Goal: Task Accomplishment & Management: Manage account settings

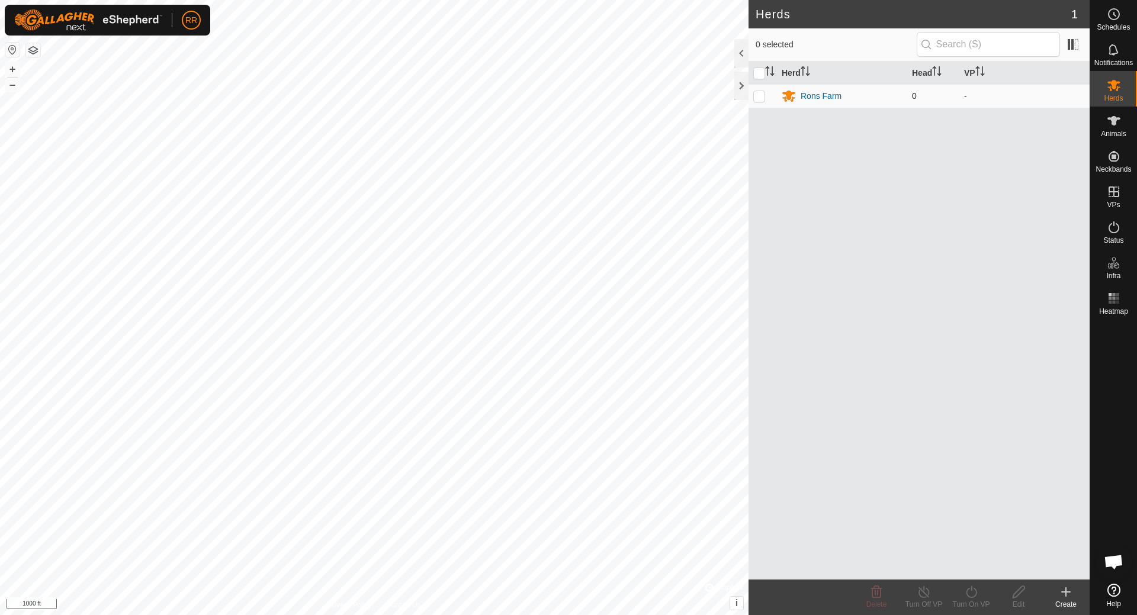
click at [759, 98] on p-checkbox at bounding box center [759, 95] width 12 height 9
checkbox input "true"
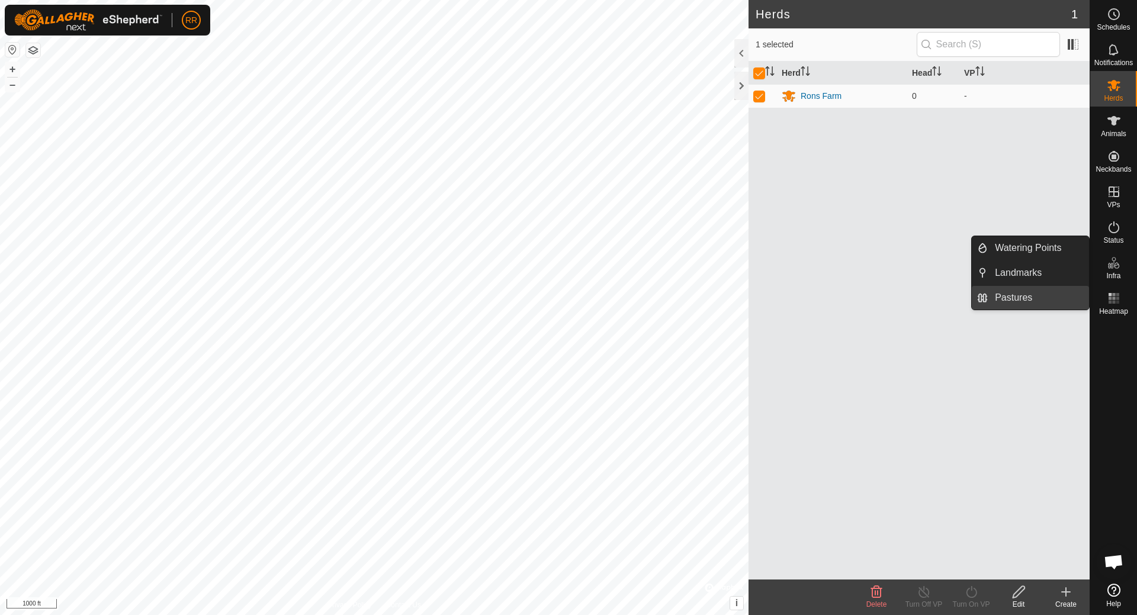
click at [1010, 298] on link "Pastures" at bounding box center [1037, 298] width 101 height 24
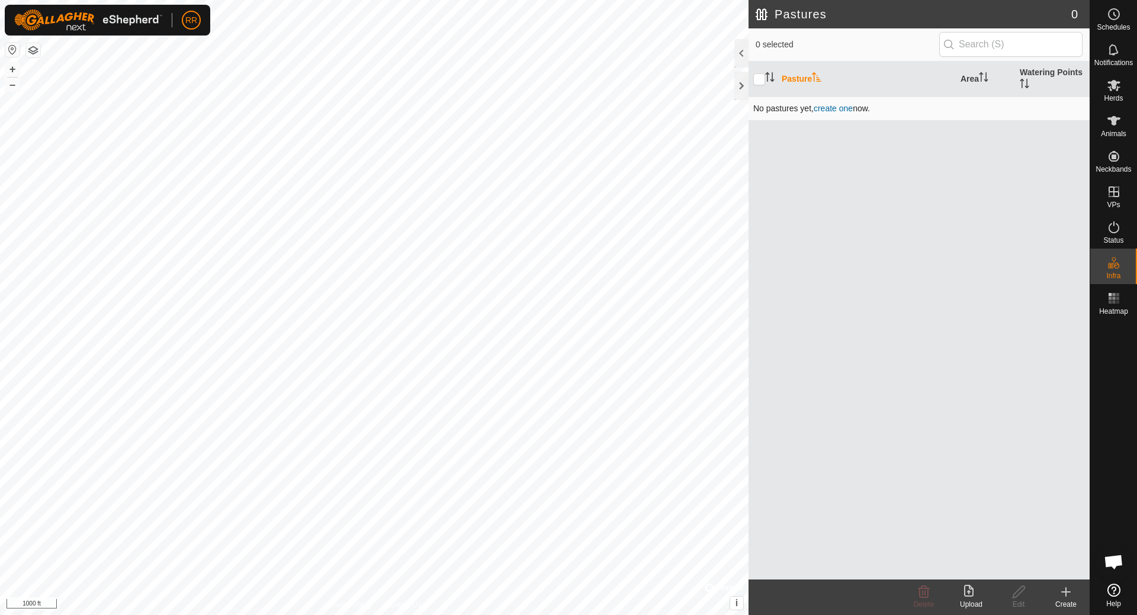
click at [795, 107] on td "No pastures yet , create one now." at bounding box center [918, 108] width 341 height 24
click at [844, 107] on span "create one" at bounding box center [832, 108] width 39 height 9
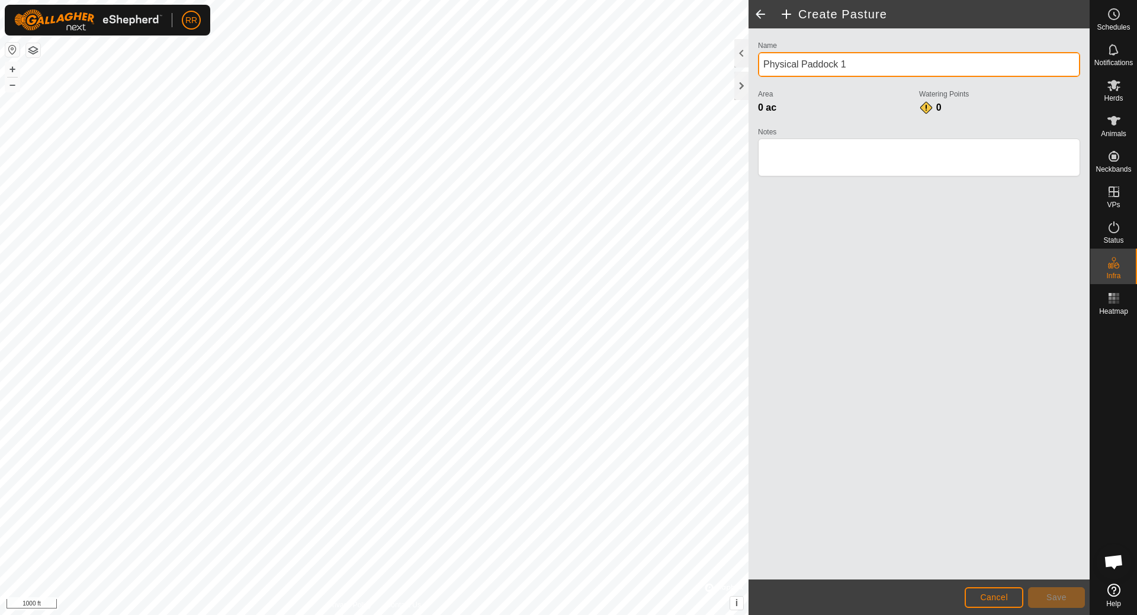
click at [836, 65] on input "Physical Paddock 1" at bounding box center [919, 64] width 322 height 25
drag, startPoint x: 846, startPoint y: 63, endPoint x: 751, endPoint y: 65, distance: 94.7
click at [751, 65] on div "Name Physical Paddock 1 Area 0 ac Watering Points 0 Notes" at bounding box center [918, 303] width 341 height 551
click at [786, 63] on input "Correl Area" at bounding box center [919, 64] width 322 height 25
type input "Corral Area"
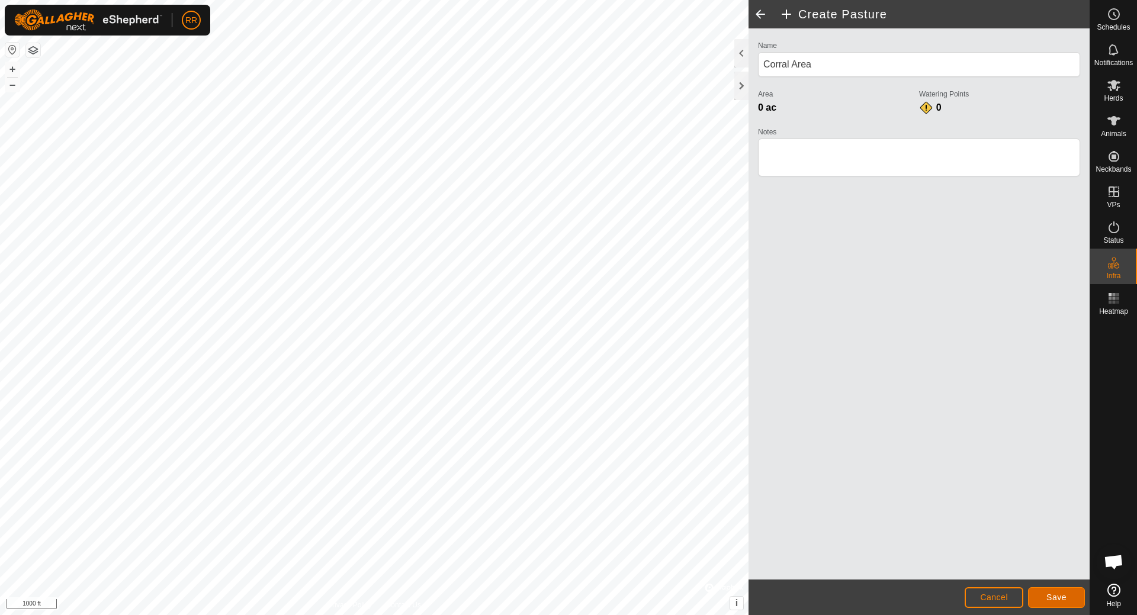
click at [1052, 598] on span "Save" at bounding box center [1056, 597] width 20 height 9
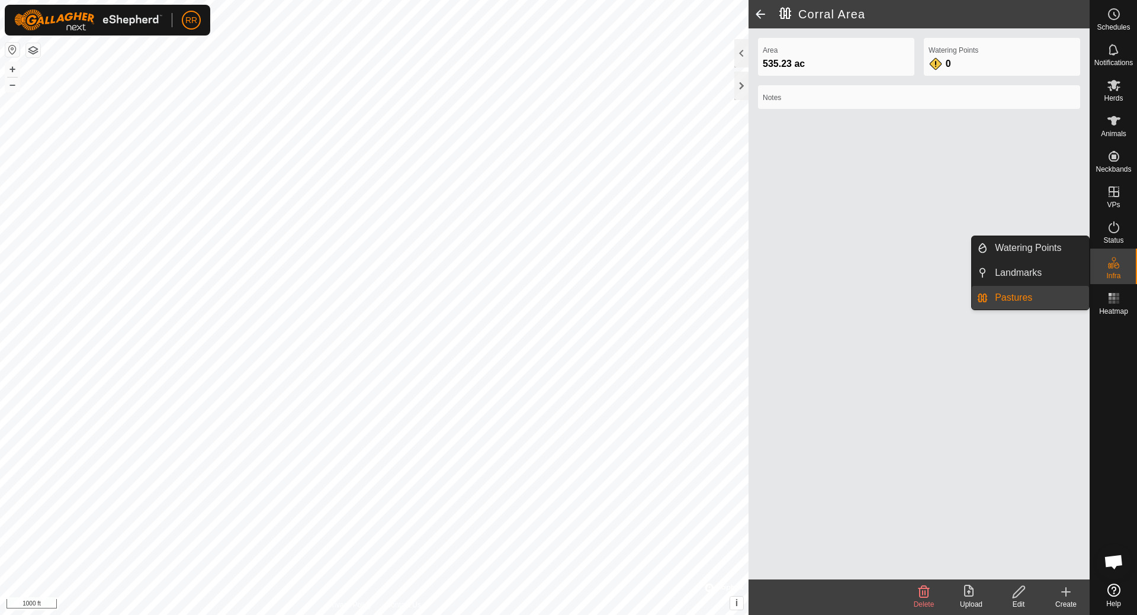
click at [1016, 298] on link "Pastures" at bounding box center [1037, 298] width 101 height 24
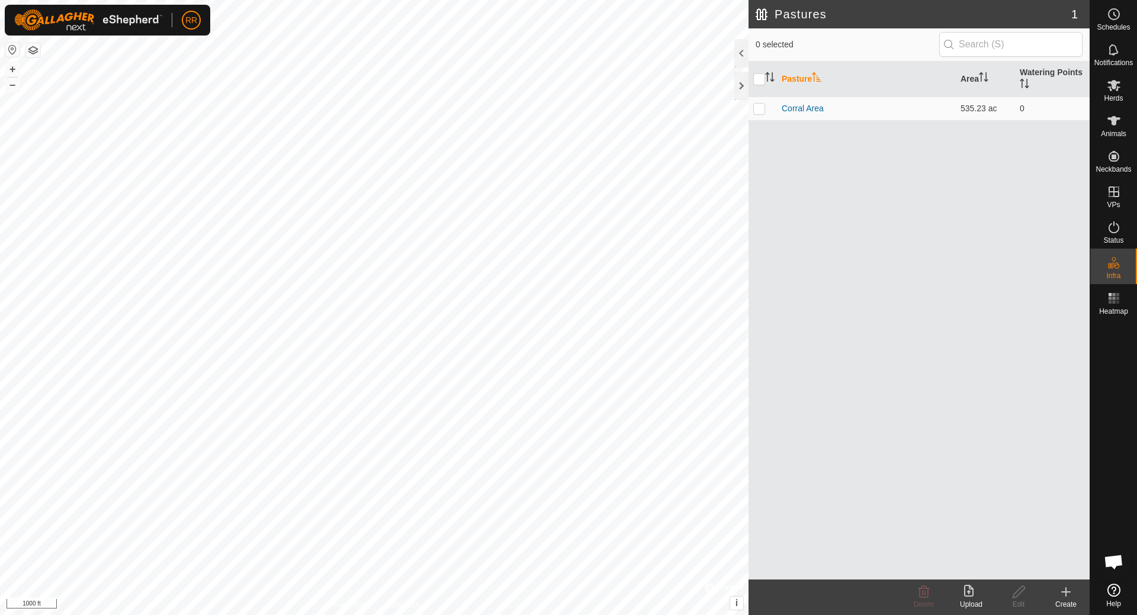
click at [1065, 600] on div "Create" at bounding box center [1065, 604] width 47 height 11
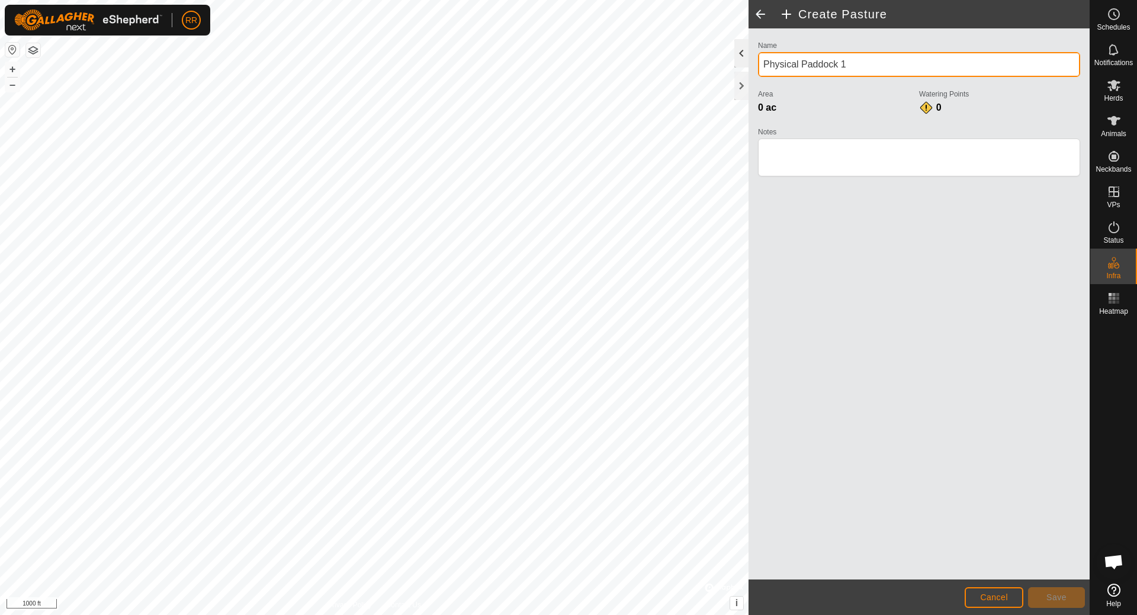
drag, startPoint x: 836, startPoint y: 63, endPoint x: 747, endPoint y: 65, distance: 89.4
click at [748, 65] on div "Create Pasture Name Physical Paddock 1 Area 0 ac Watering Points 0 Notes Cancel…" at bounding box center [918, 307] width 341 height 615
type input "Pasture Area"
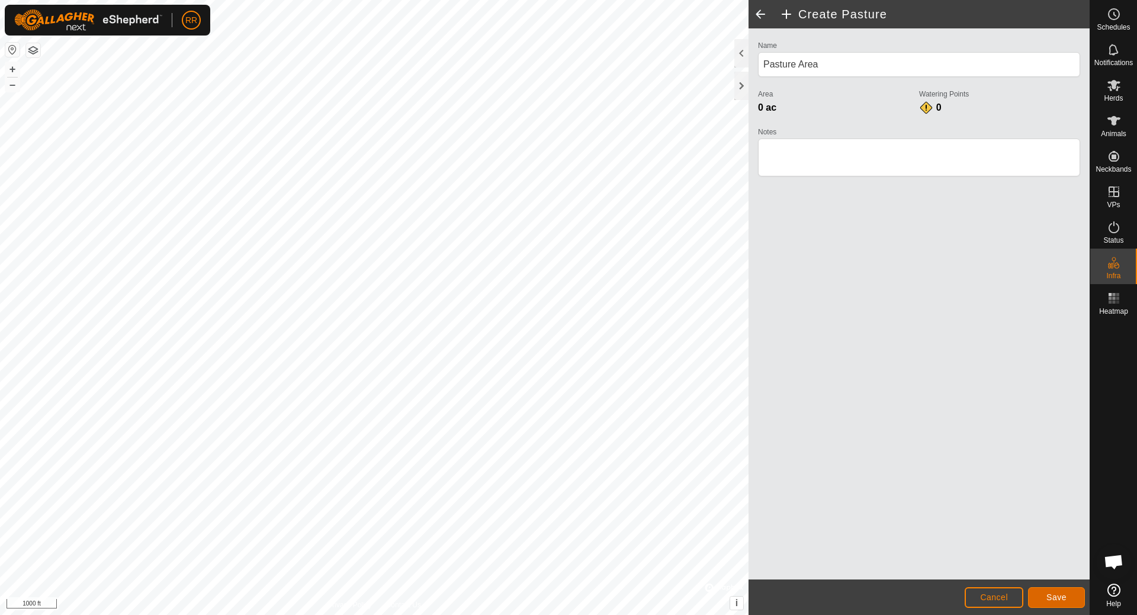
click at [1054, 601] on span "Save" at bounding box center [1056, 597] width 20 height 9
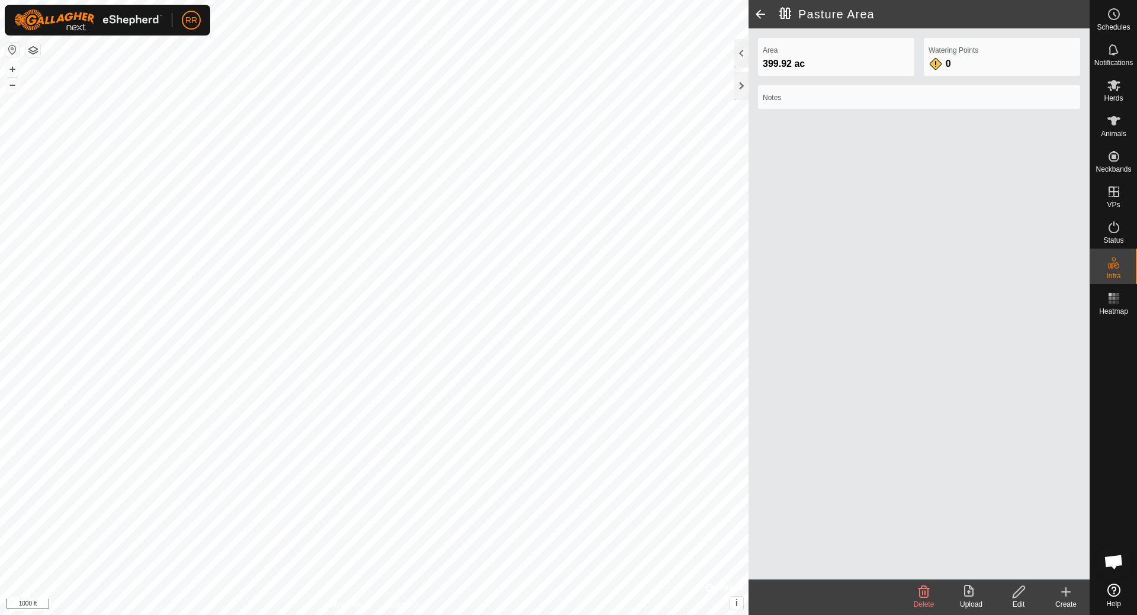
click at [842, 51] on label "Area" at bounding box center [835, 50] width 147 height 11
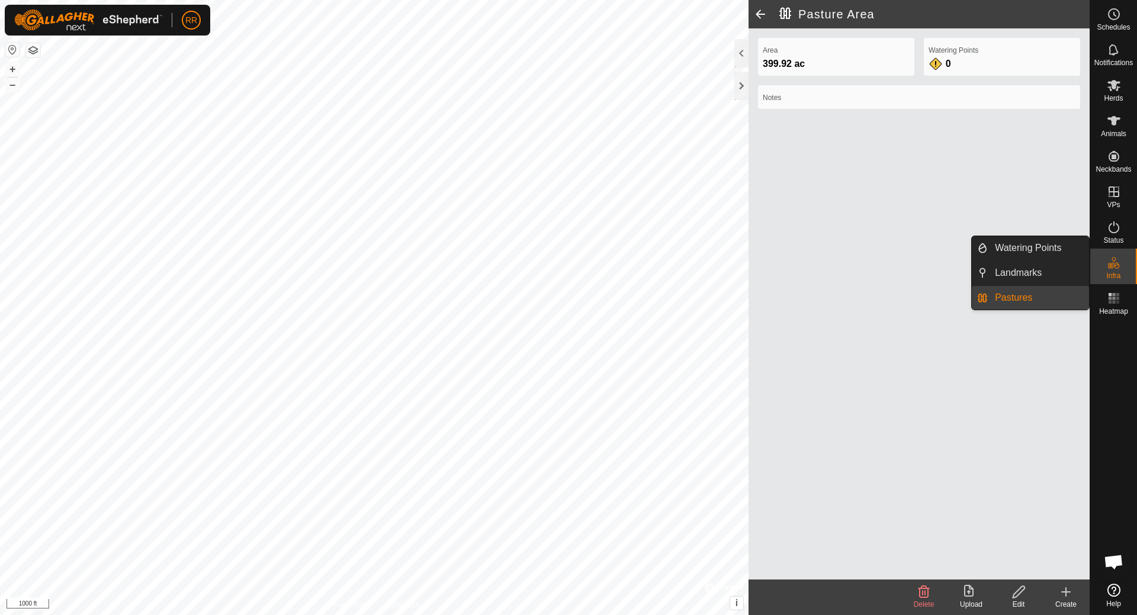
click at [1021, 297] on link "Pastures" at bounding box center [1037, 298] width 101 height 24
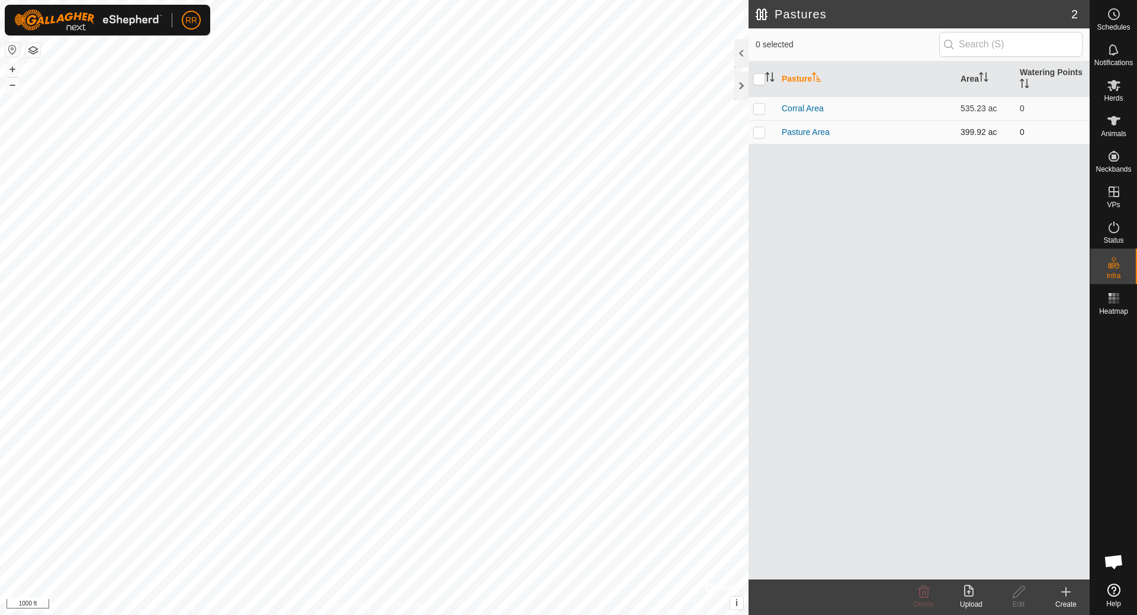
click at [758, 133] on p-checkbox at bounding box center [759, 131] width 12 height 9
click at [925, 598] on icon at bounding box center [923, 592] width 11 height 12
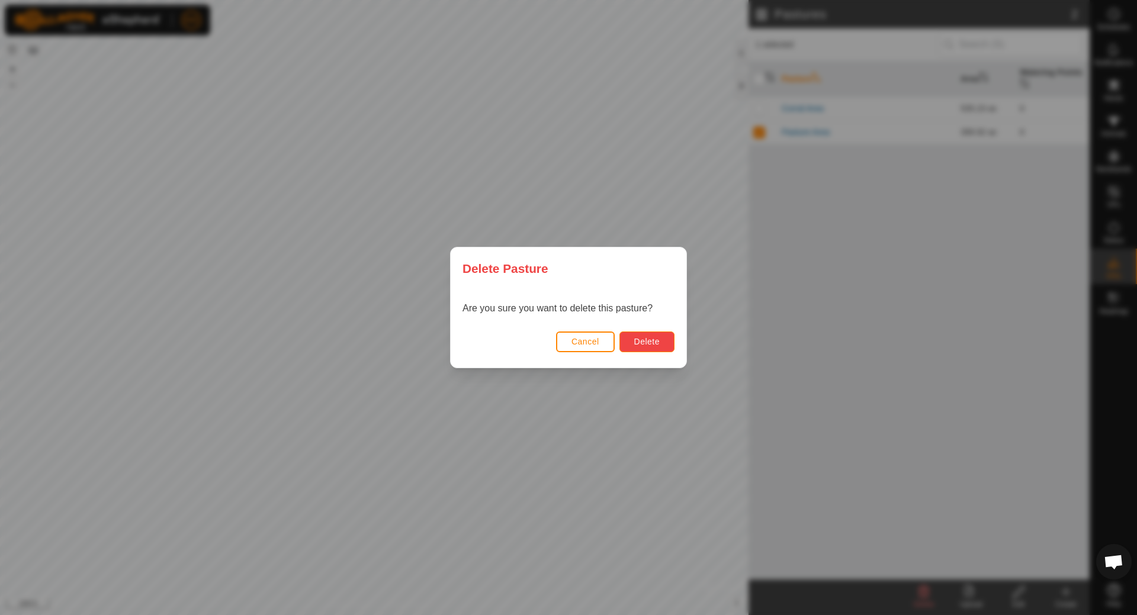
click at [661, 345] on button "Delete" at bounding box center [646, 341] width 55 height 21
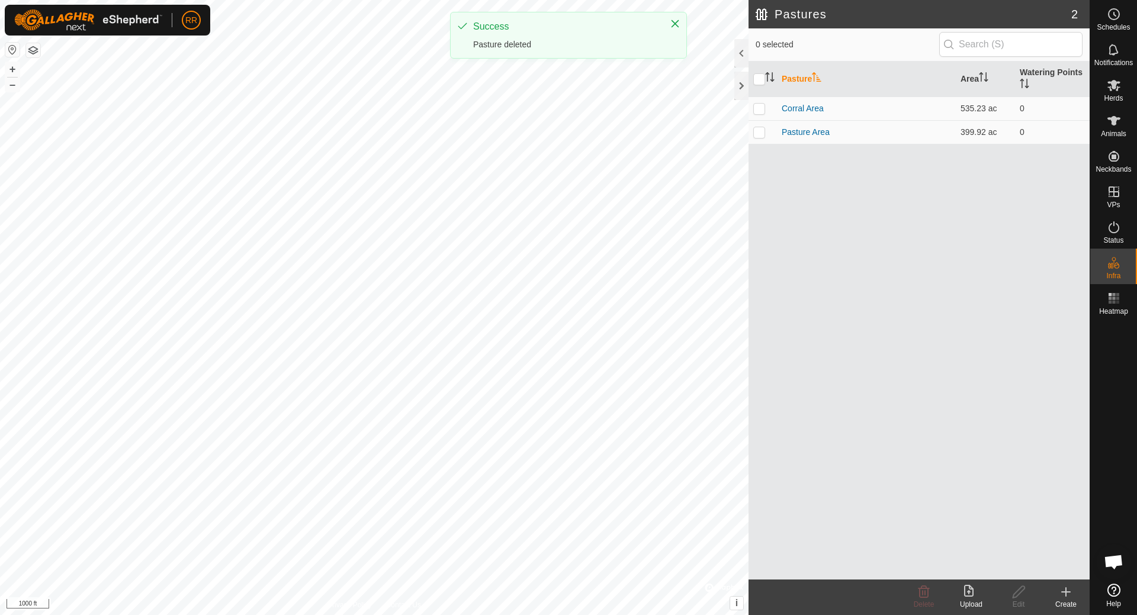
checkbox input "false"
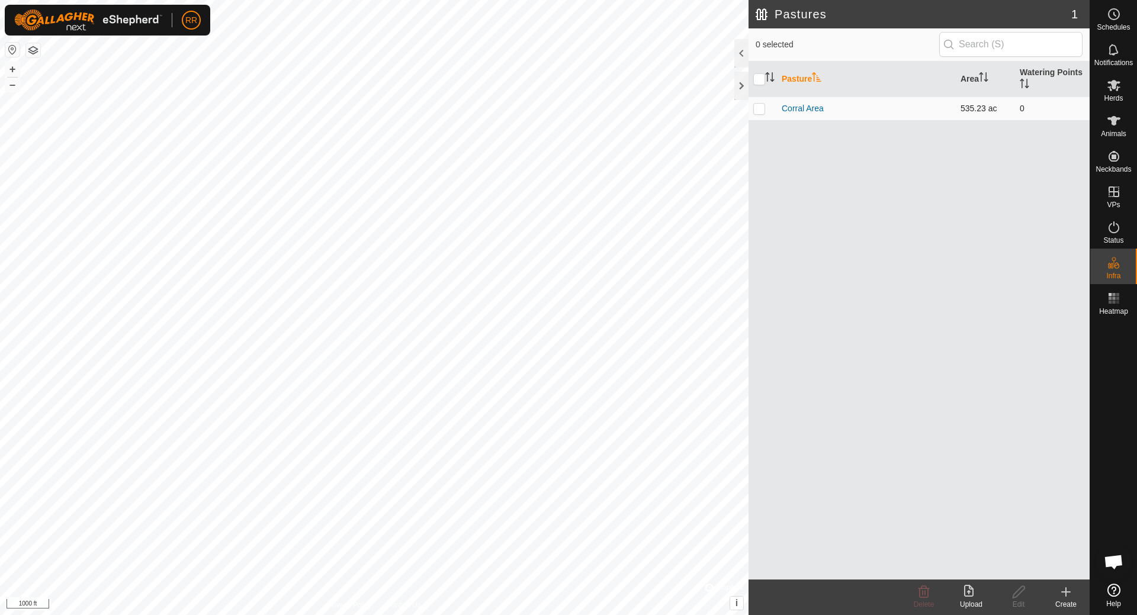
click at [763, 105] on p-checkbox at bounding box center [759, 108] width 12 height 9
checkbox input "true"
click at [1017, 595] on icon at bounding box center [1018, 592] width 12 height 12
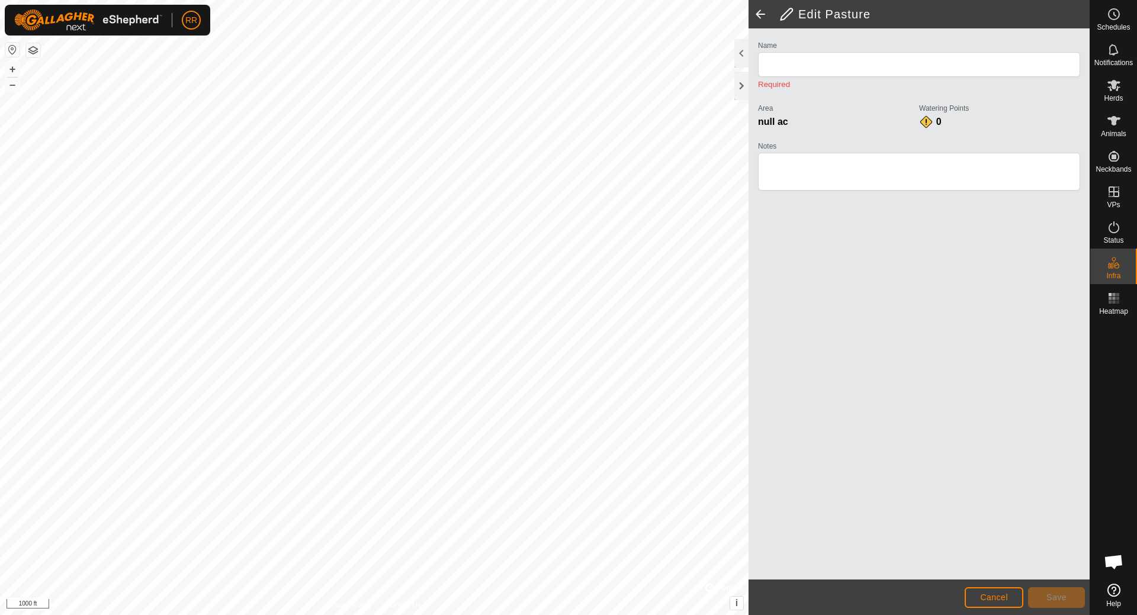
type input "Corral Area"
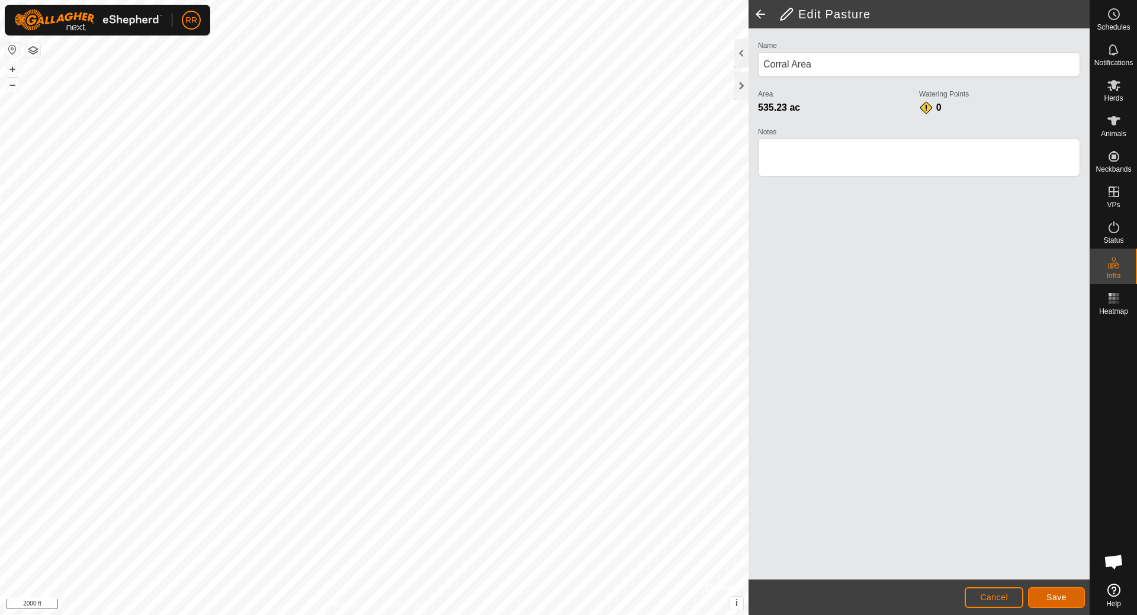
click at [1061, 597] on span "Save" at bounding box center [1056, 597] width 20 height 9
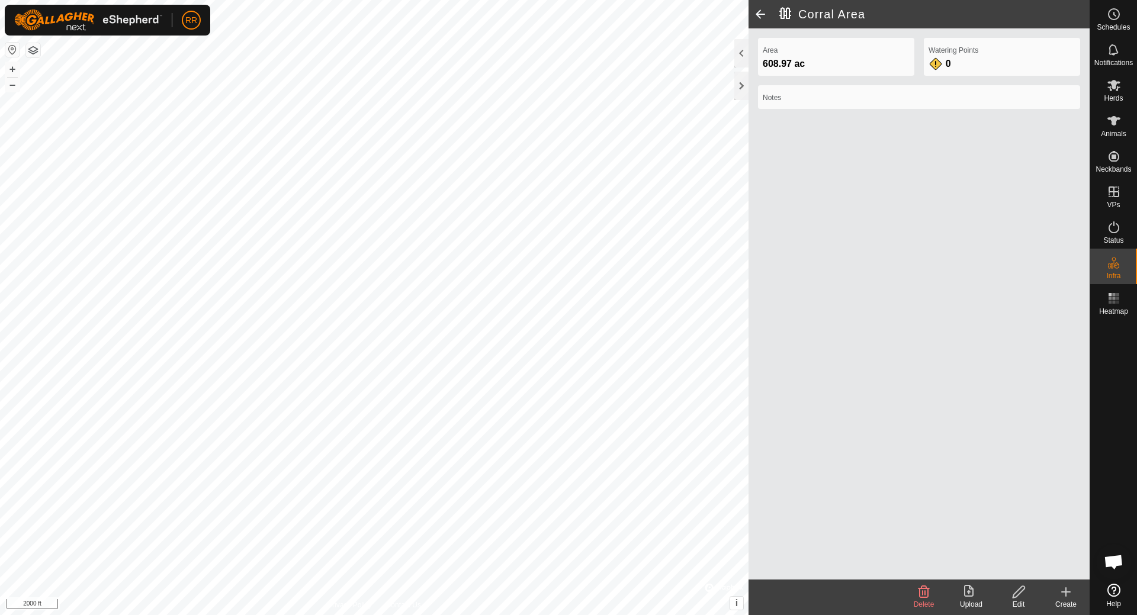
click at [1016, 591] on icon at bounding box center [1018, 592] width 12 height 12
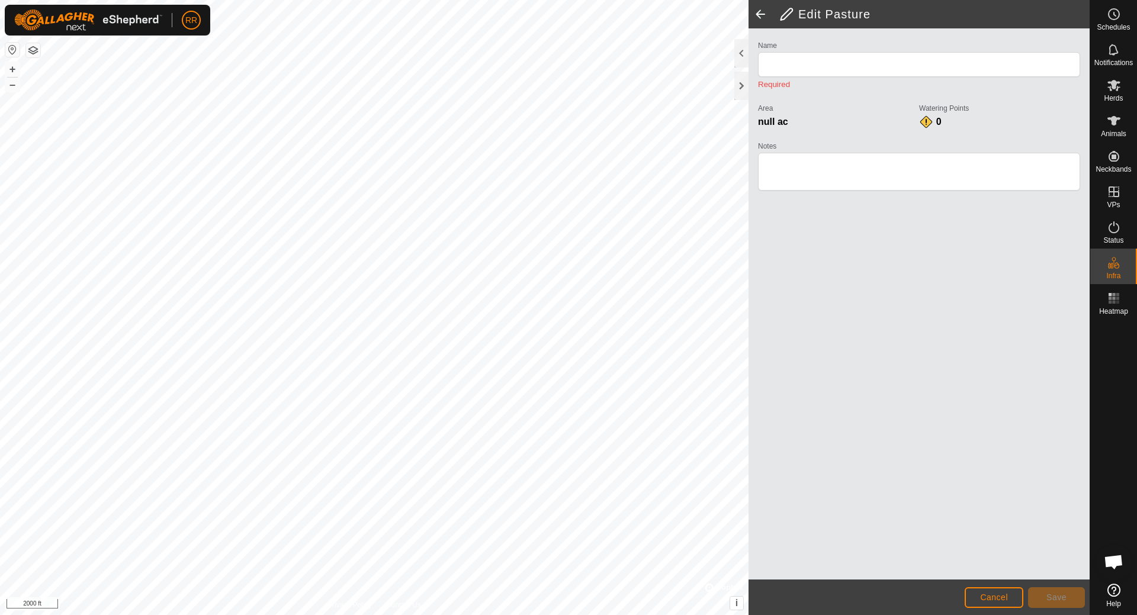
type input "Corral Area"
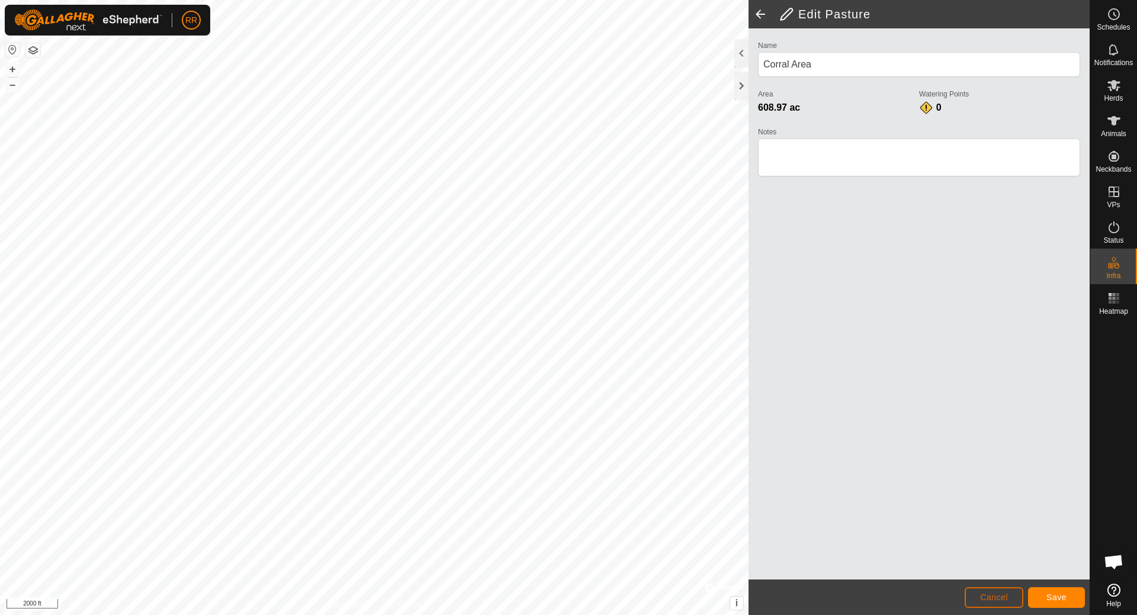
click at [993, 595] on span "Cancel" at bounding box center [994, 597] width 28 height 9
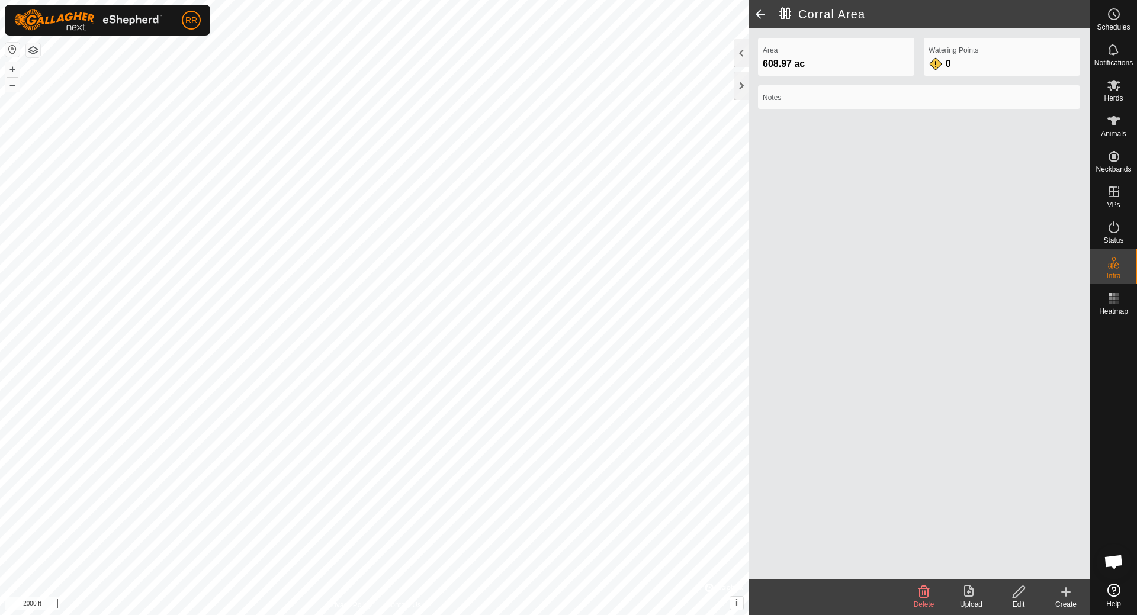
click at [925, 595] on icon at bounding box center [923, 592] width 11 height 12
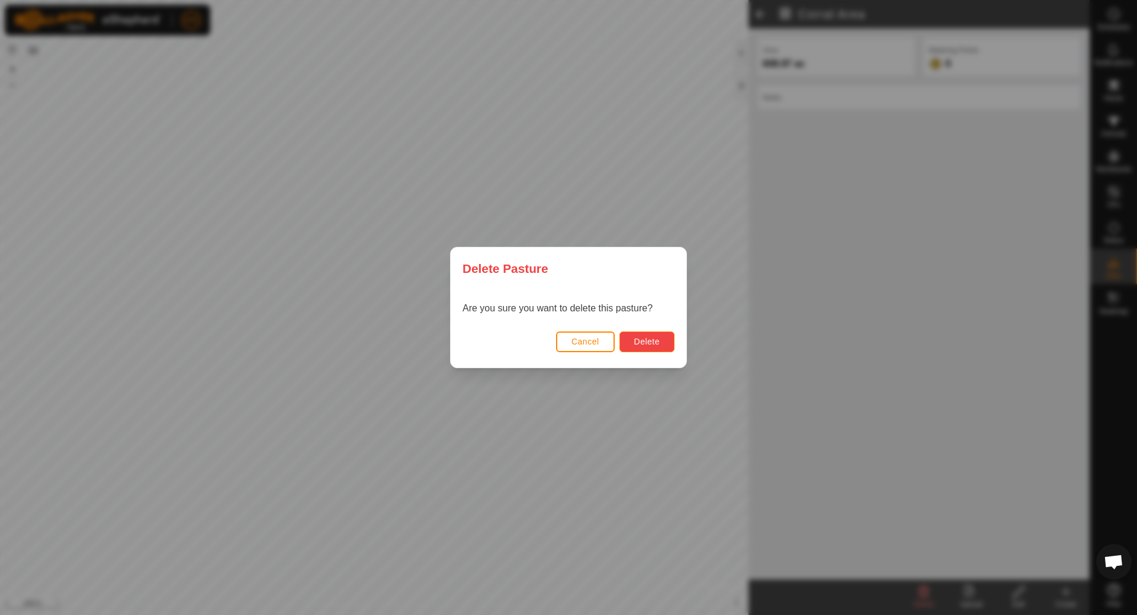
click at [652, 343] on span "Delete" at bounding box center [646, 341] width 25 height 9
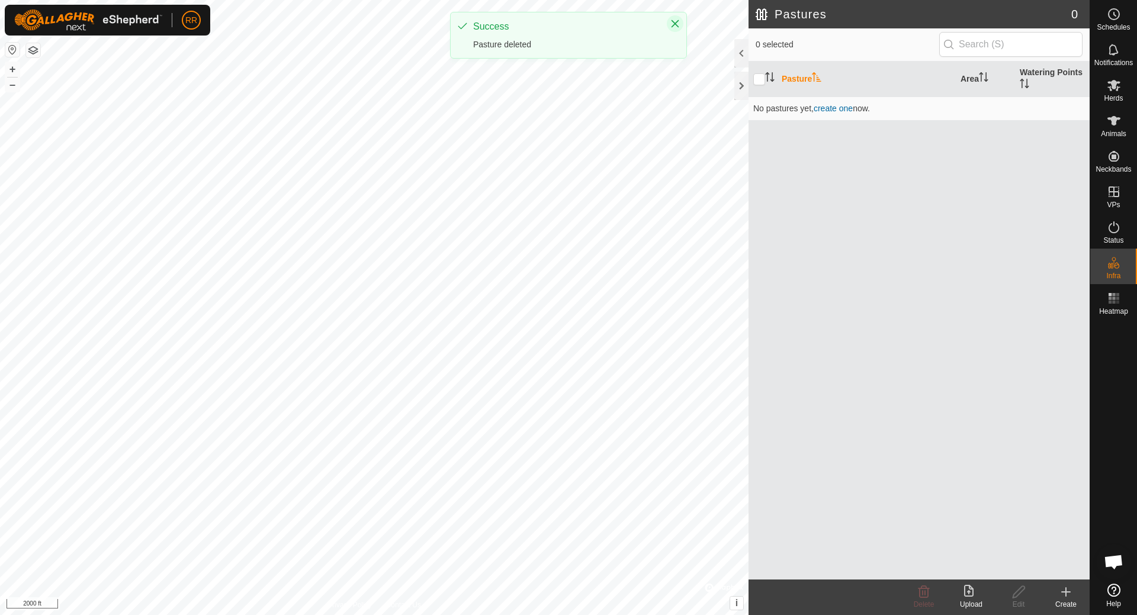
click at [675, 30] on button "Close" at bounding box center [675, 23] width 17 height 17
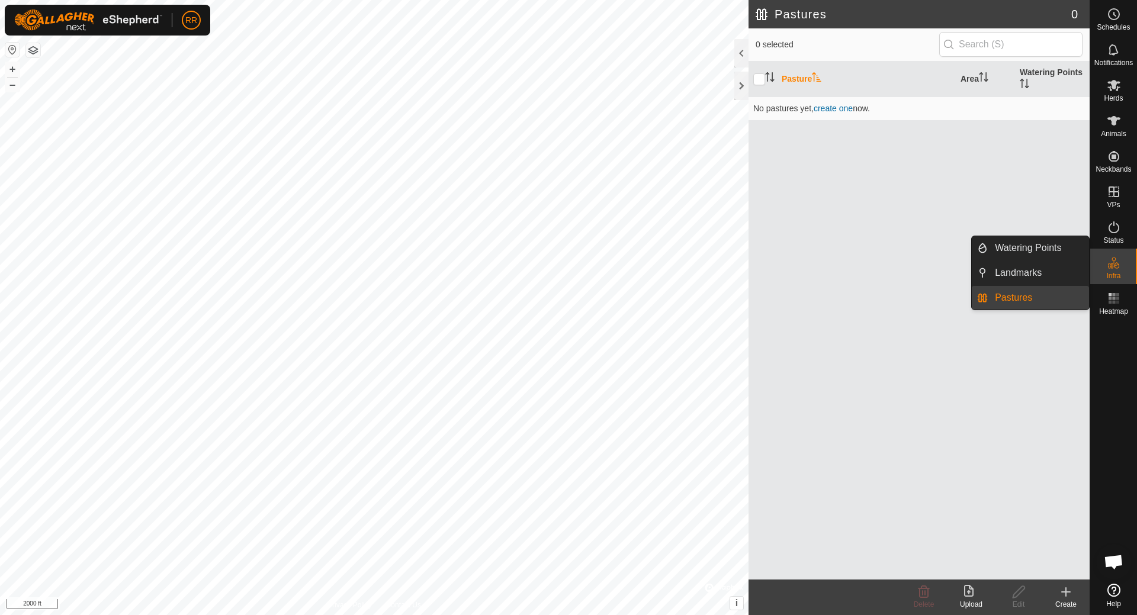
click at [1117, 269] on icon at bounding box center [1113, 263] width 14 height 14
click at [1022, 300] on link "Pastures" at bounding box center [1037, 298] width 101 height 24
click at [994, 301] on link "Pastures" at bounding box center [1037, 298] width 101 height 24
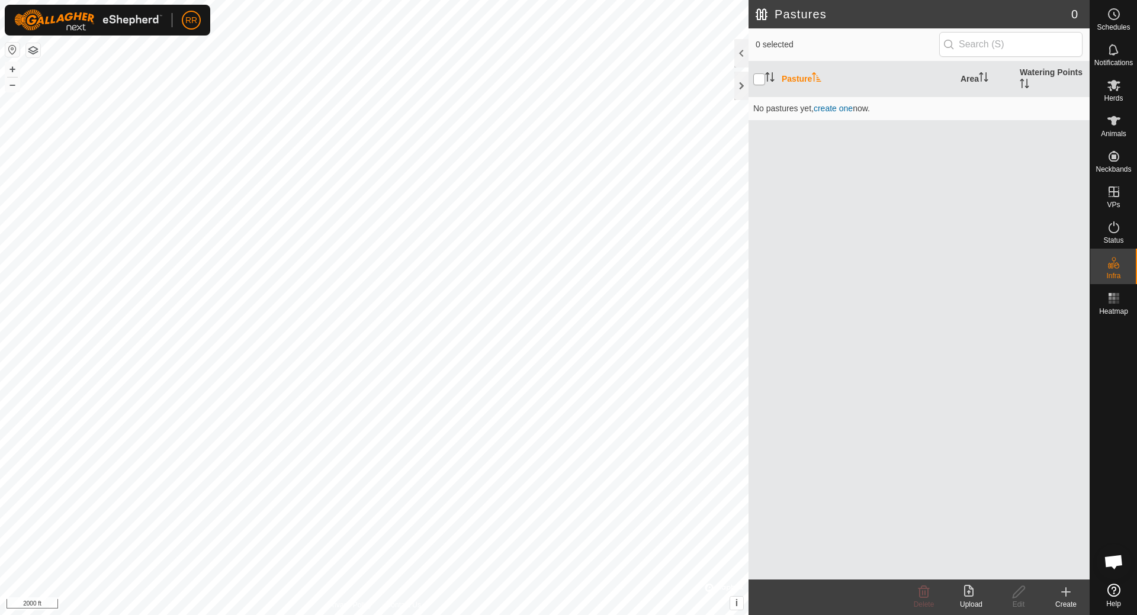
click at [758, 81] on input "checkbox" at bounding box center [759, 79] width 12 height 12
checkbox input "true"
click at [1065, 601] on div "Create" at bounding box center [1065, 604] width 47 height 11
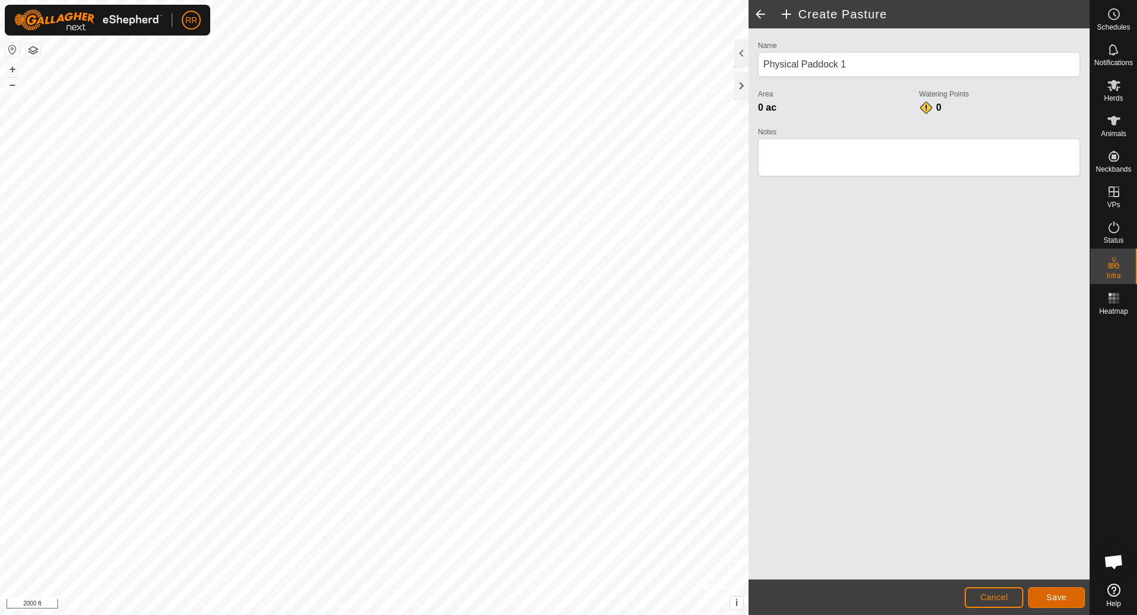
click at [1057, 595] on span "Save" at bounding box center [1056, 597] width 20 height 9
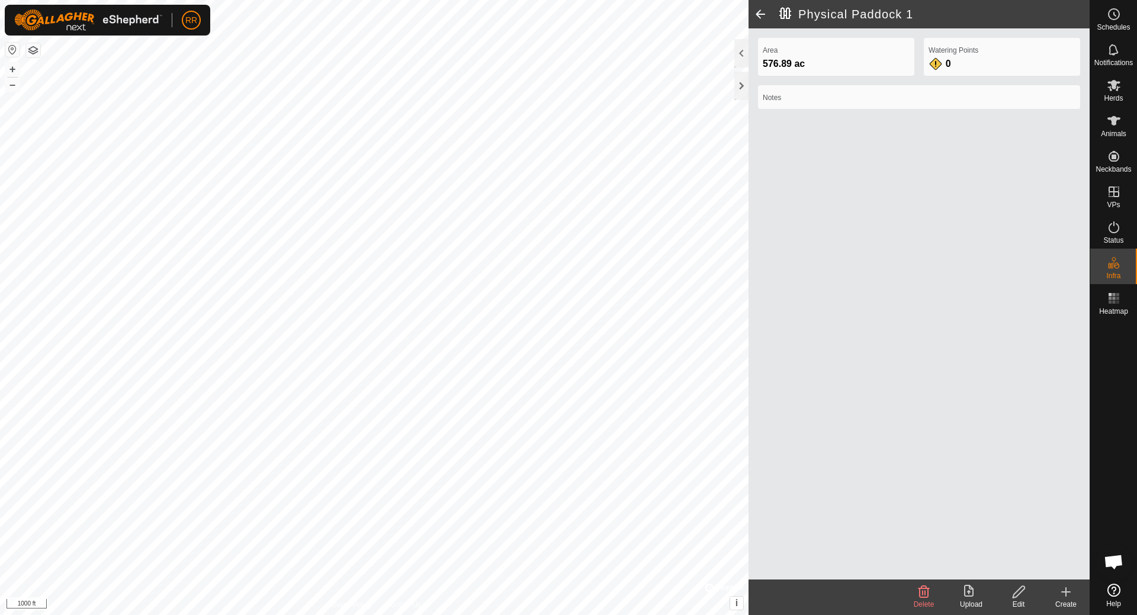
click at [1017, 596] on icon at bounding box center [1018, 592] width 12 height 12
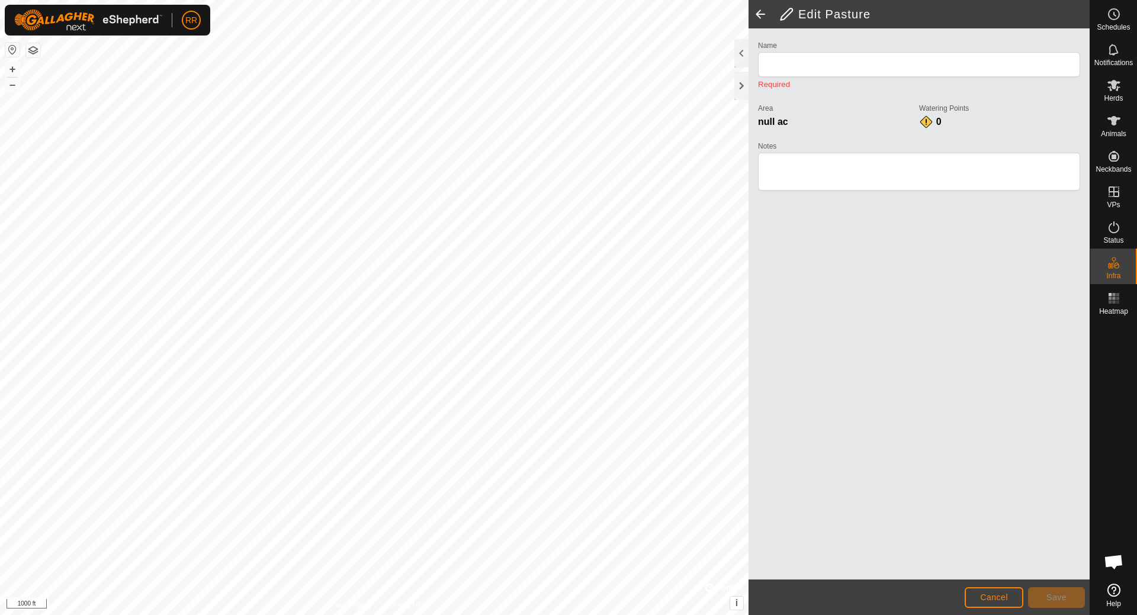
type input "Physical Paddock 1"
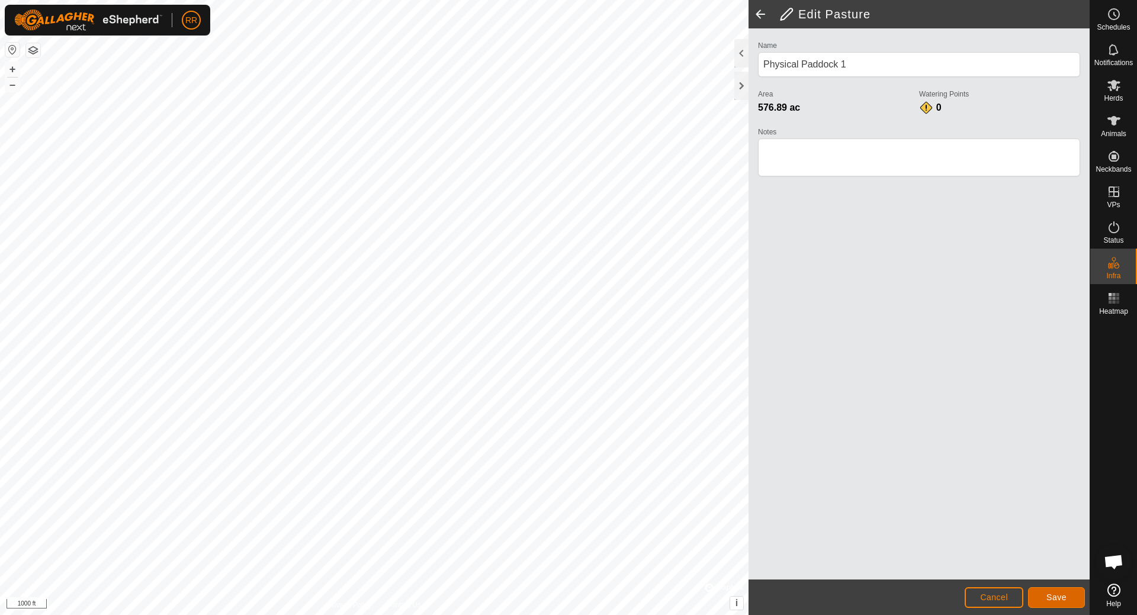
click at [1055, 600] on span "Save" at bounding box center [1056, 597] width 20 height 9
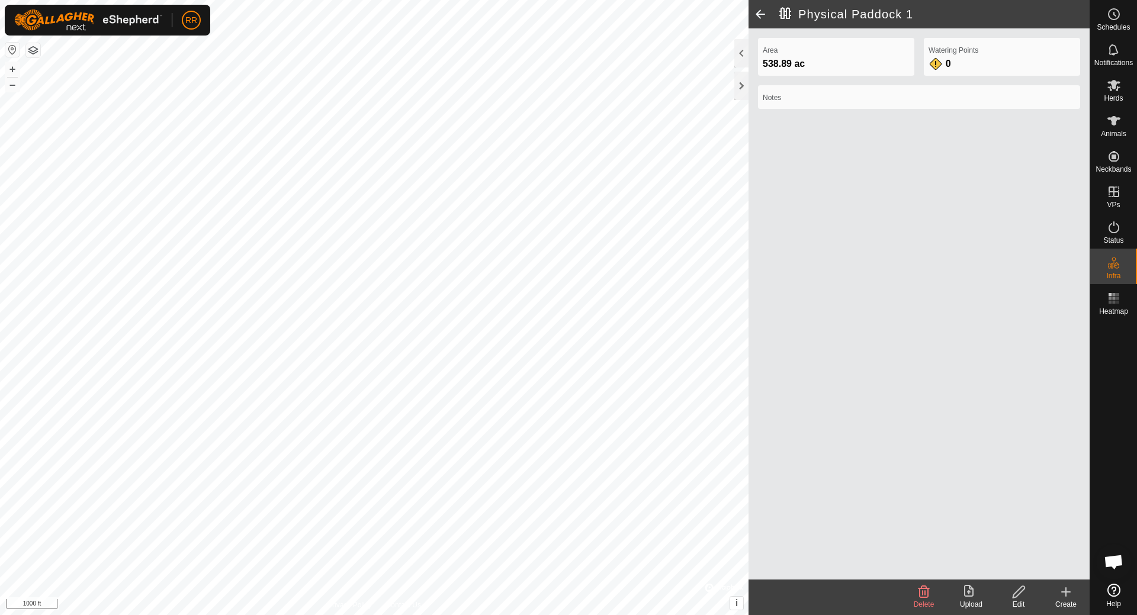
click at [968, 591] on icon at bounding box center [968, 591] width 9 height 12
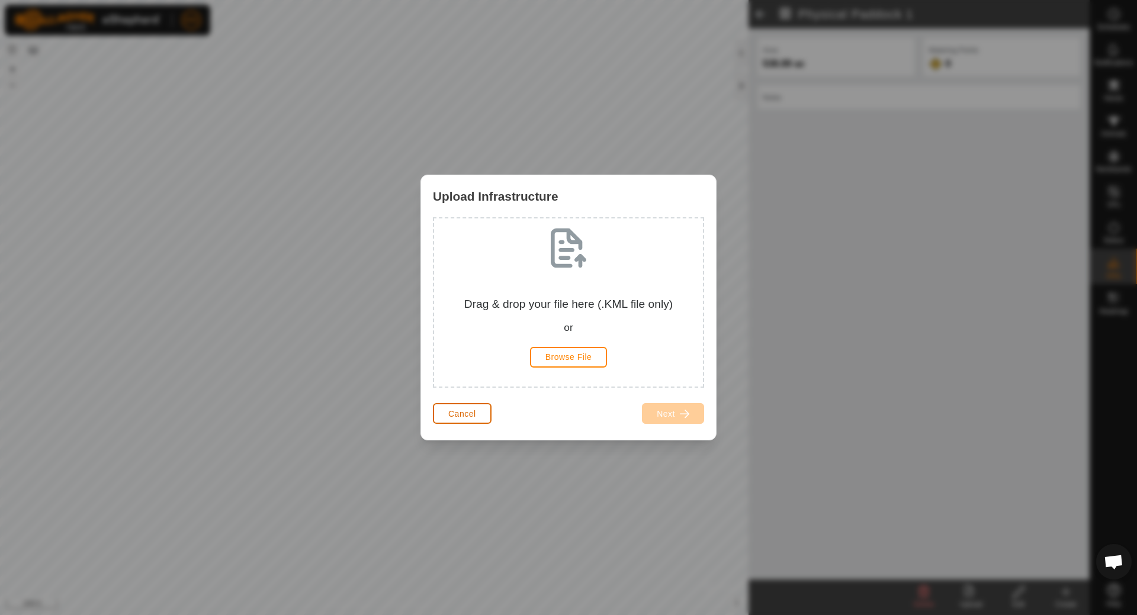
click at [473, 409] on span "Cancel" at bounding box center [462, 413] width 28 height 9
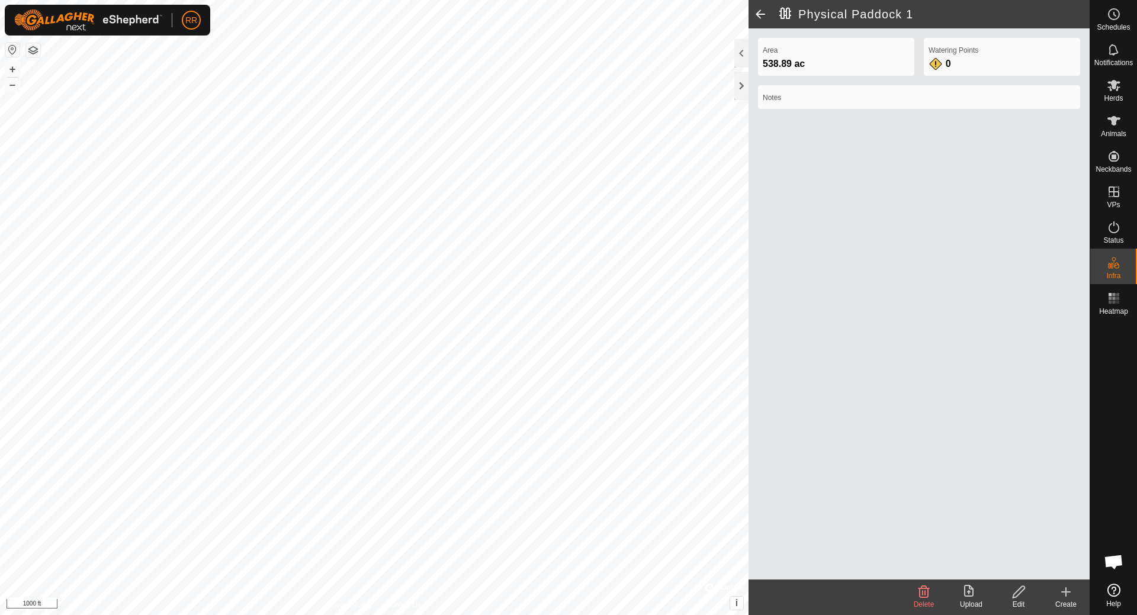
click at [890, 189] on div "Area 538.89 ac Watering Points 0 Notes" at bounding box center [918, 303] width 341 height 551
click at [1018, 593] on icon at bounding box center [1018, 592] width 15 height 14
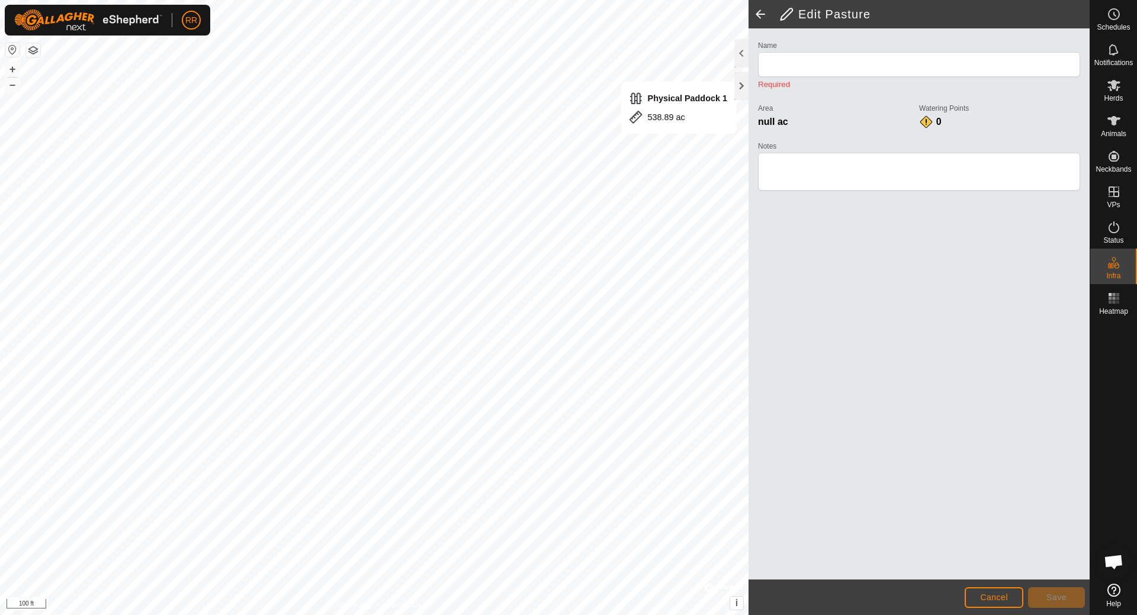
type input "Physical Paddock 1"
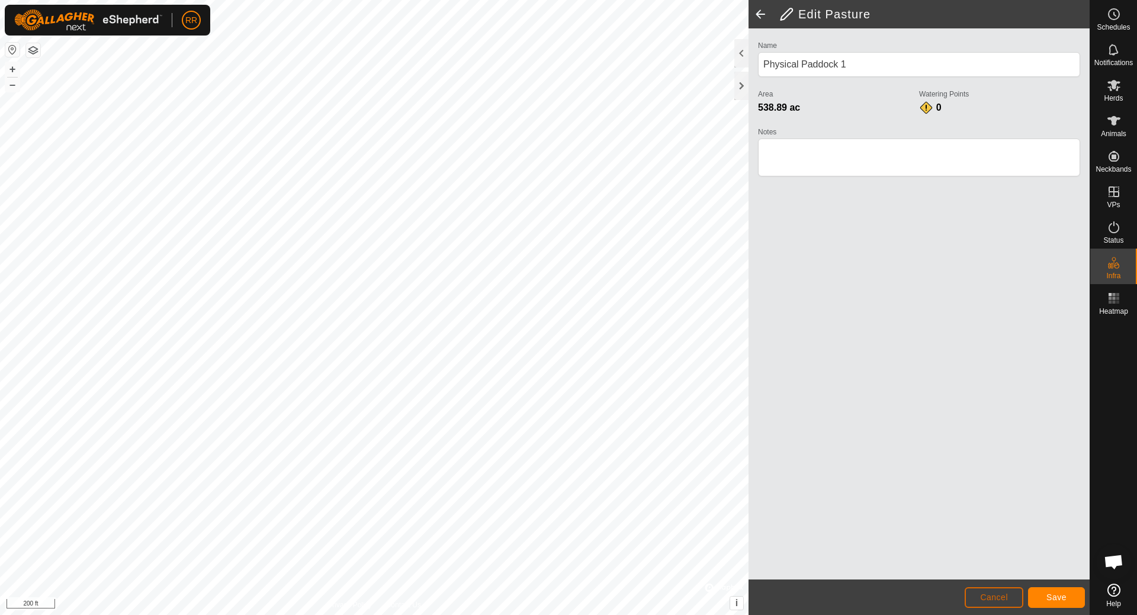
click at [999, 599] on span "Cancel" at bounding box center [994, 597] width 28 height 9
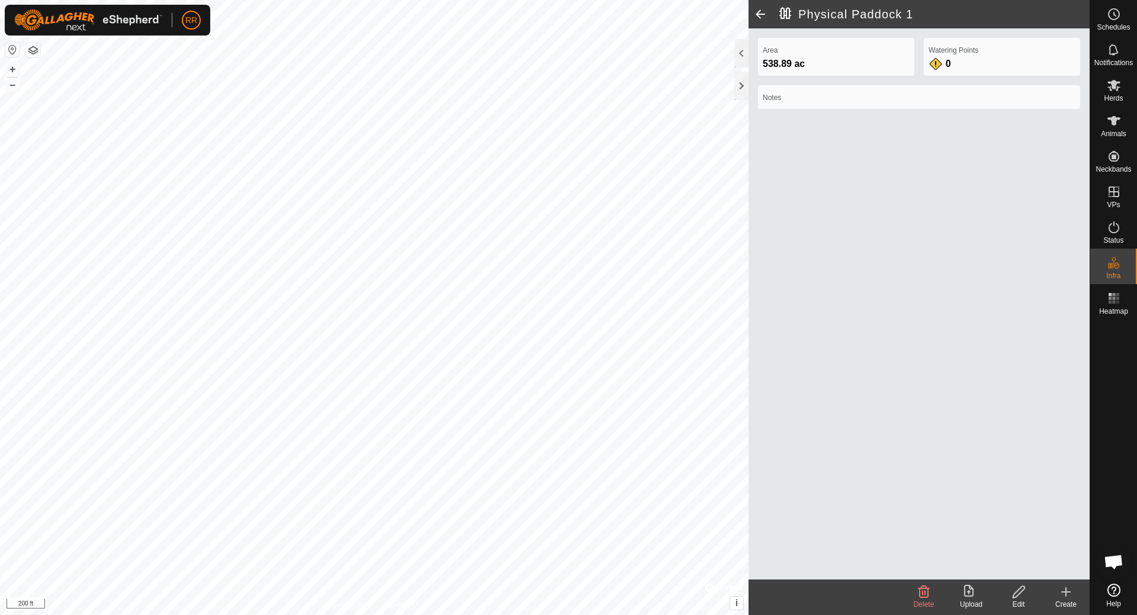
click at [759, 11] on span at bounding box center [760, 14] width 24 height 28
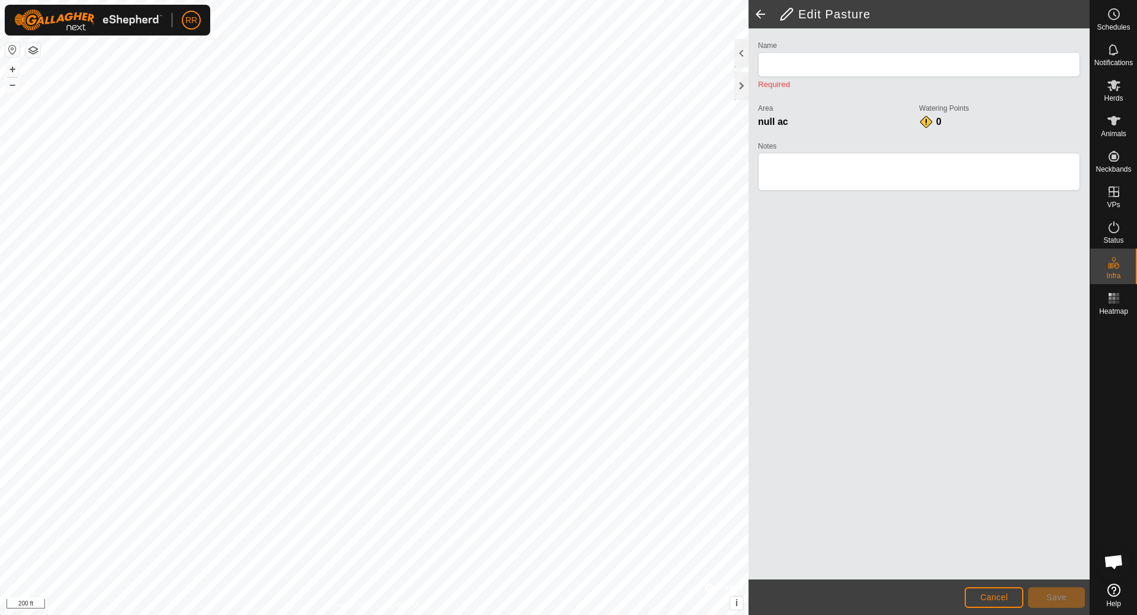
type input "Physical Paddock 1"
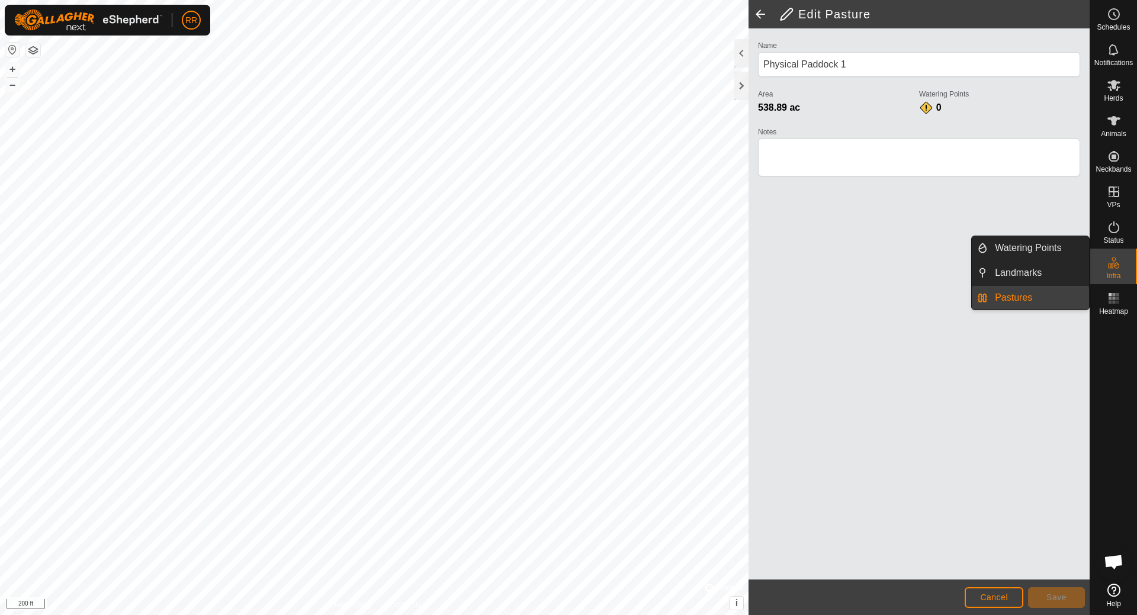
click at [1011, 297] on link "Pastures" at bounding box center [1037, 298] width 101 height 24
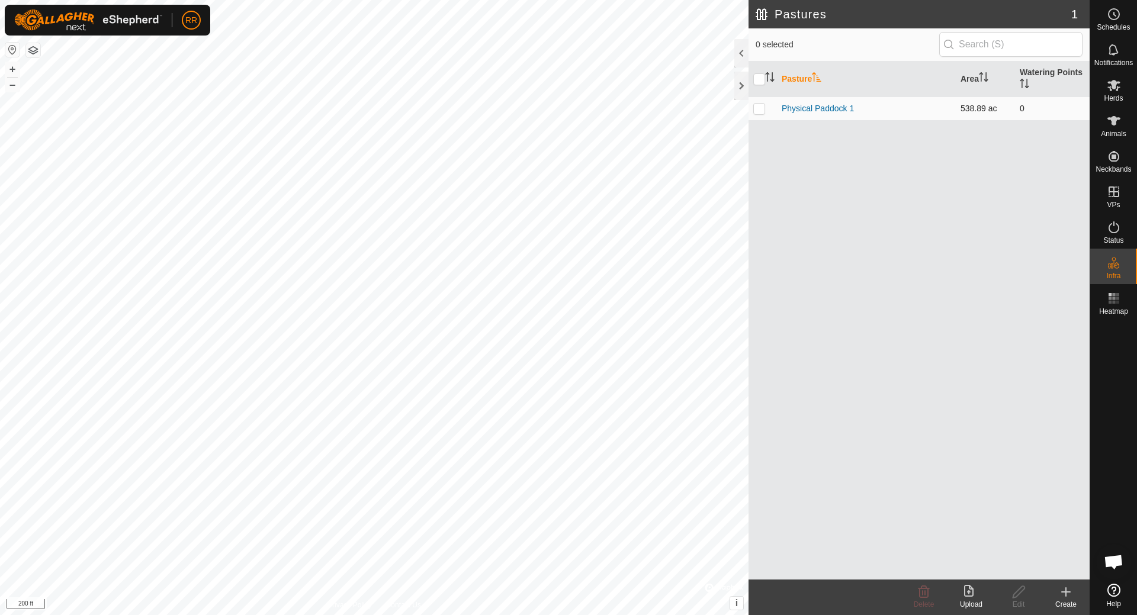
click at [757, 107] on p-checkbox at bounding box center [759, 108] width 12 height 9
checkbox input "true"
click at [924, 588] on icon at bounding box center [923, 592] width 11 height 12
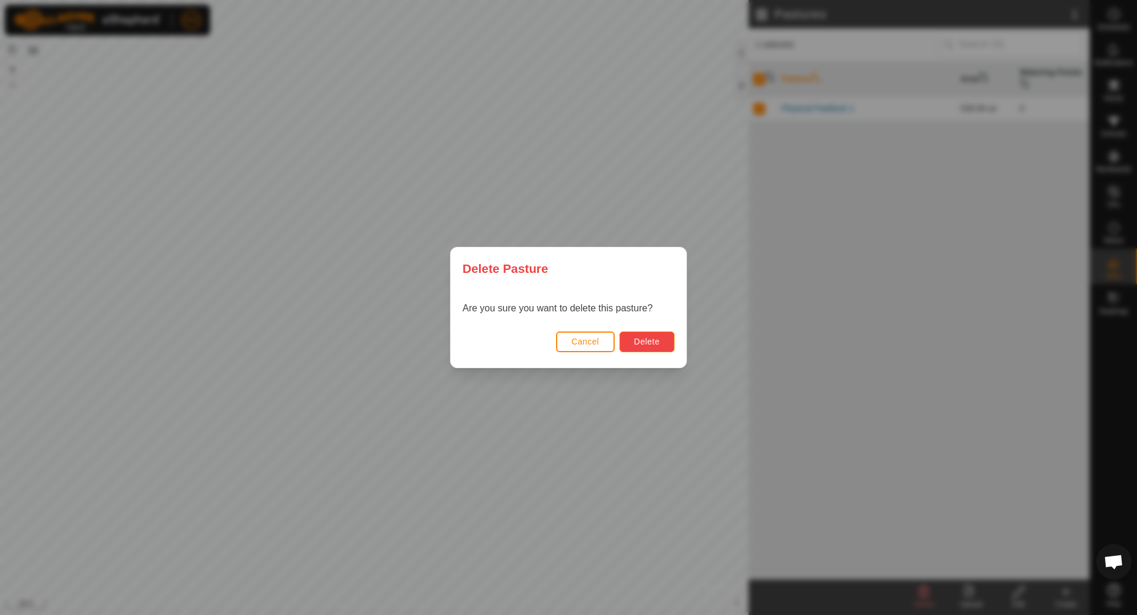
click at [658, 342] on span "Delete" at bounding box center [646, 341] width 25 height 9
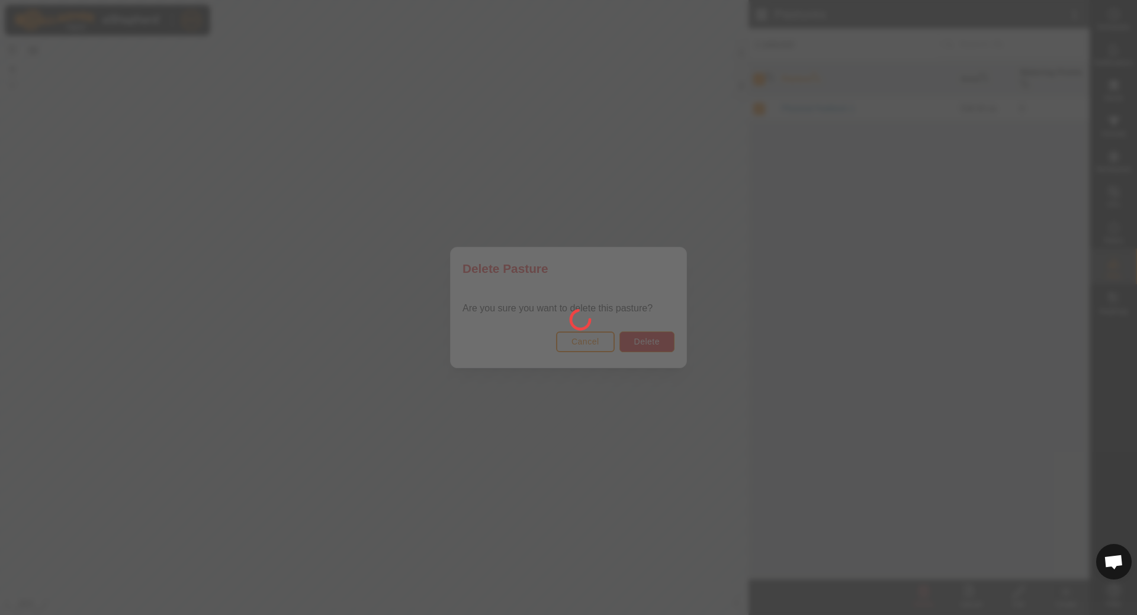
checkbox input "false"
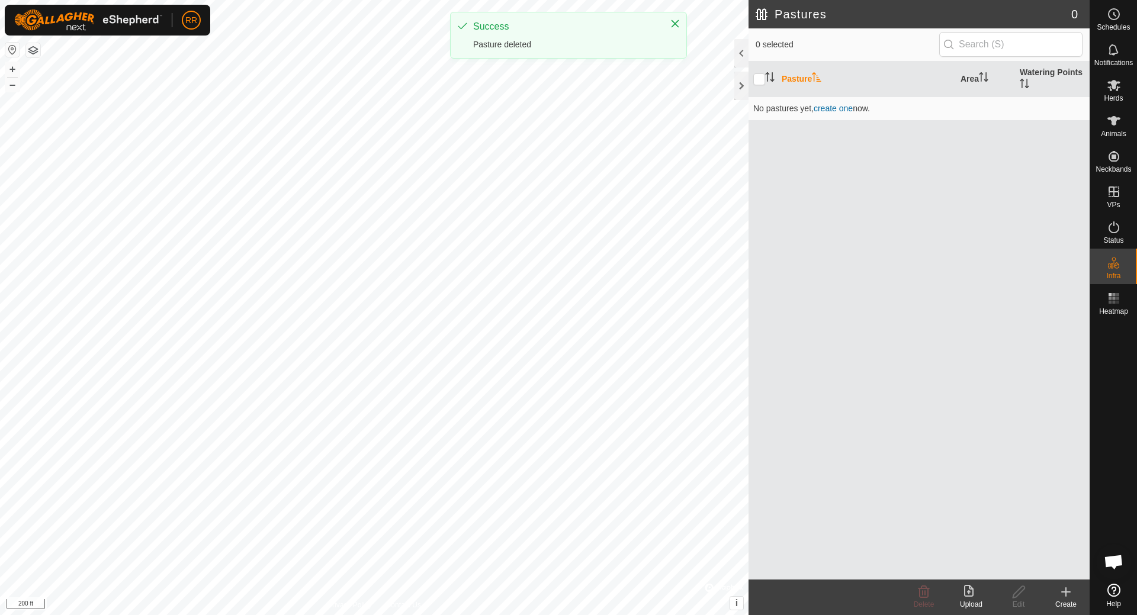
click at [1069, 601] on div "Create" at bounding box center [1065, 604] width 47 height 11
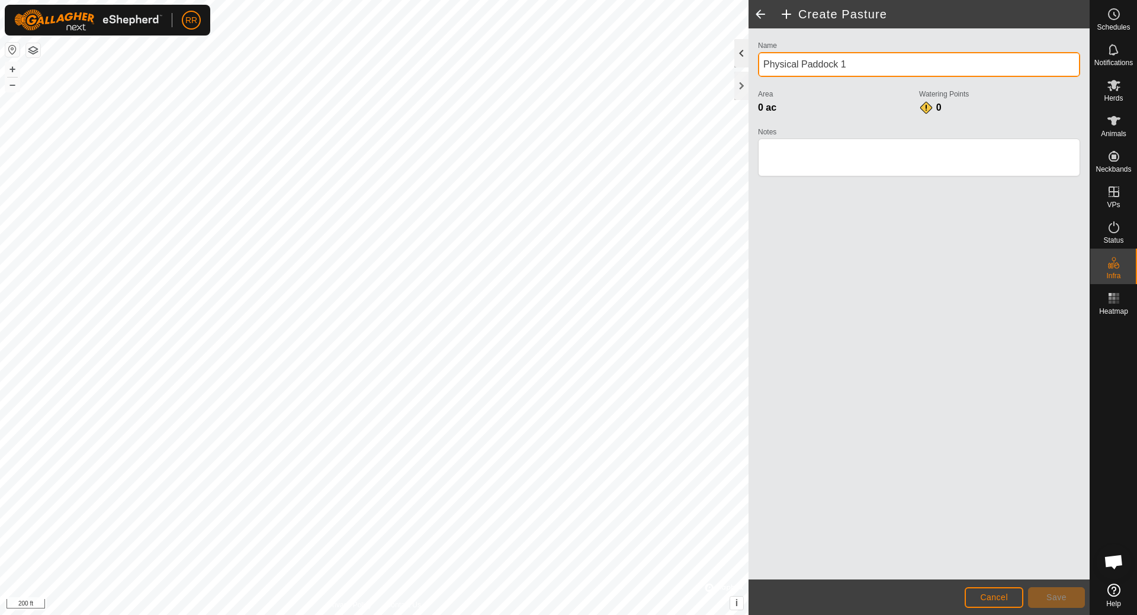
drag, startPoint x: 837, startPoint y: 65, endPoint x: 745, endPoint y: 65, distance: 91.8
click at [748, 65] on div "Create Pasture Name Physical Paddock 1 Area 0 ac Watering Points 0 Notes Cancel…" at bounding box center [918, 307] width 341 height 615
type input "[PERSON_NAME]"
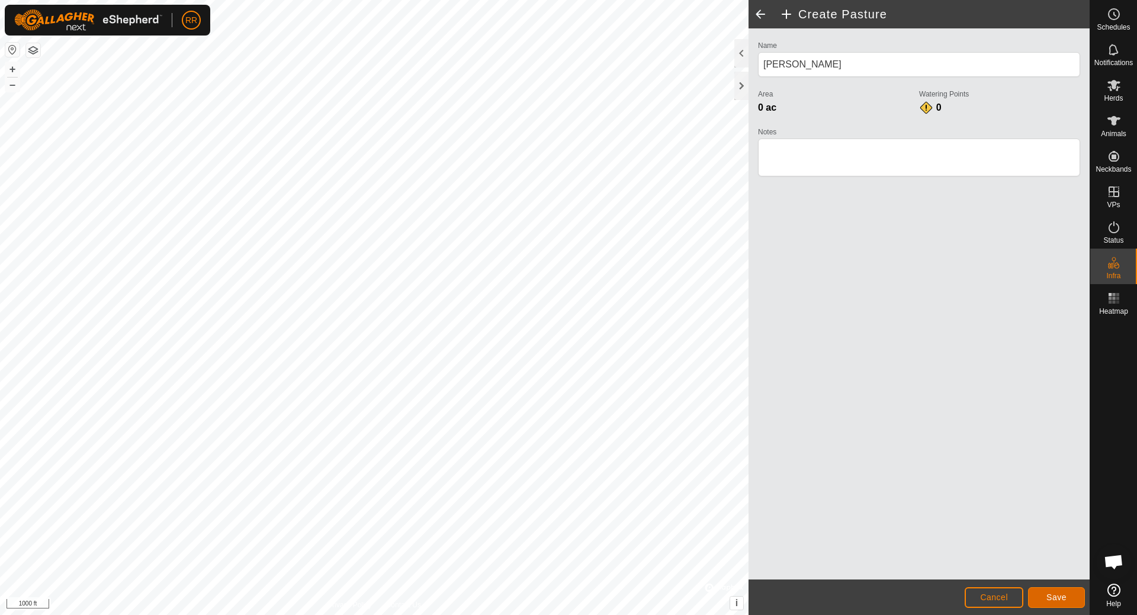
click at [1060, 600] on span "Save" at bounding box center [1056, 597] width 20 height 9
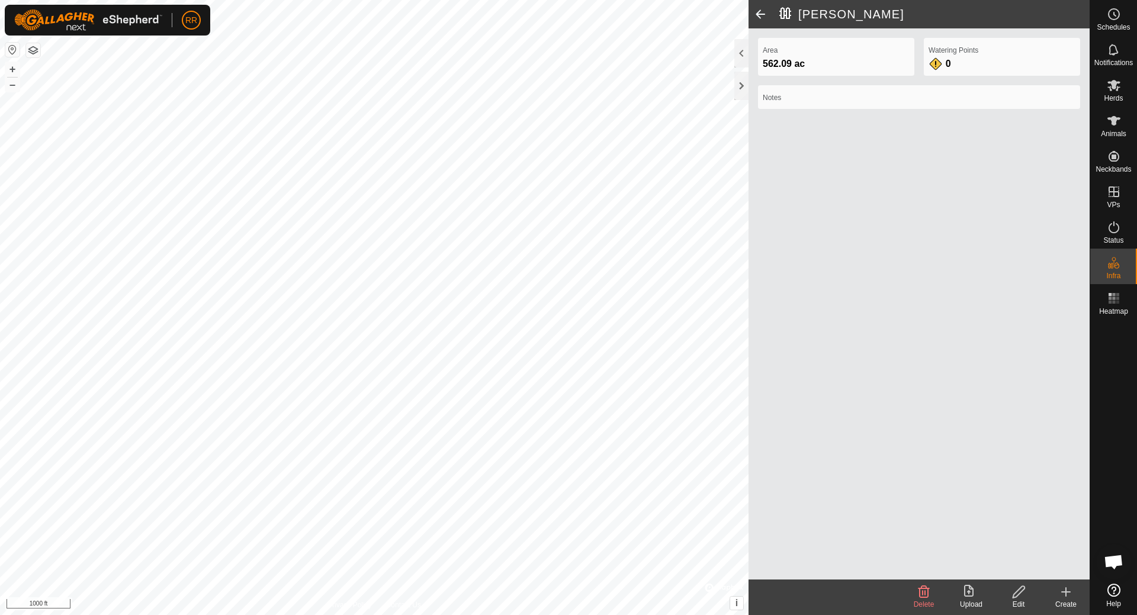
click at [1015, 594] on icon at bounding box center [1018, 592] width 15 height 14
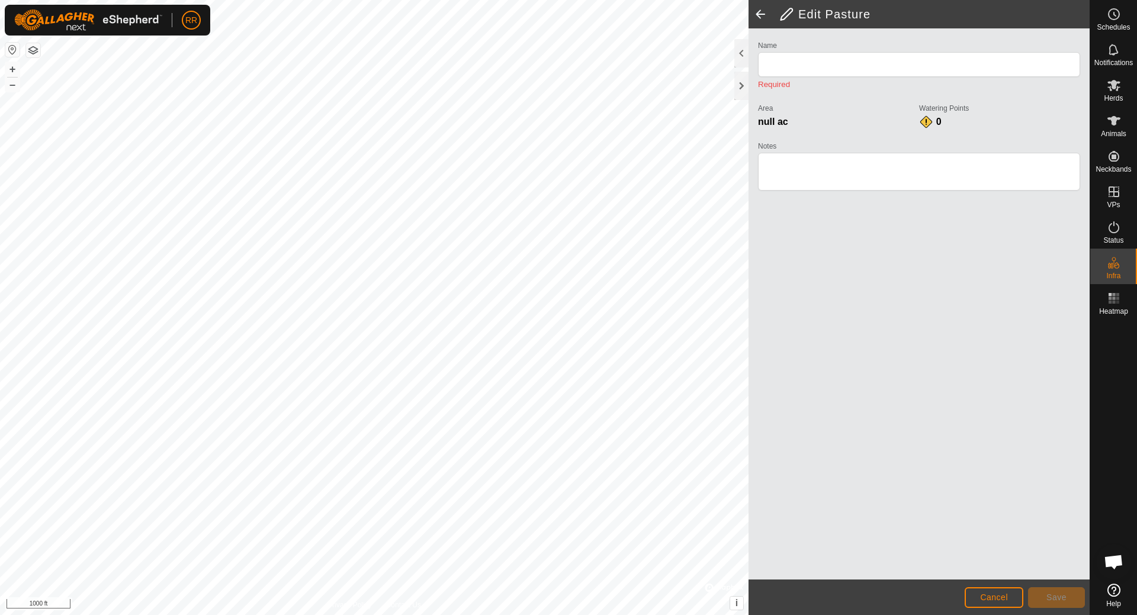
type input "[PERSON_NAME]"
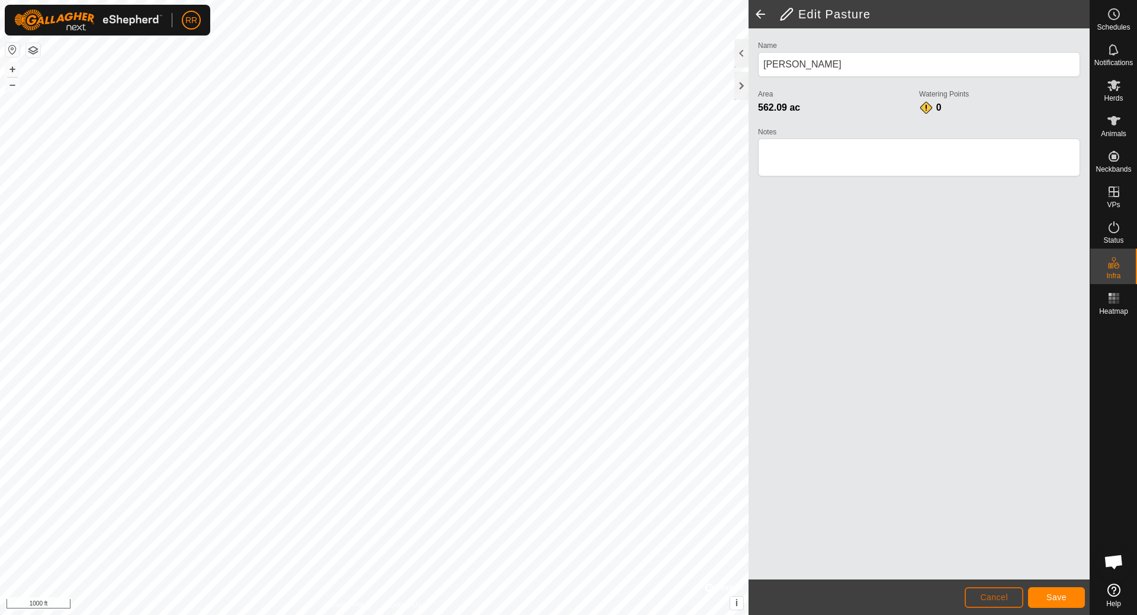
click at [997, 597] on span "Cancel" at bounding box center [994, 597] width 28 height 9
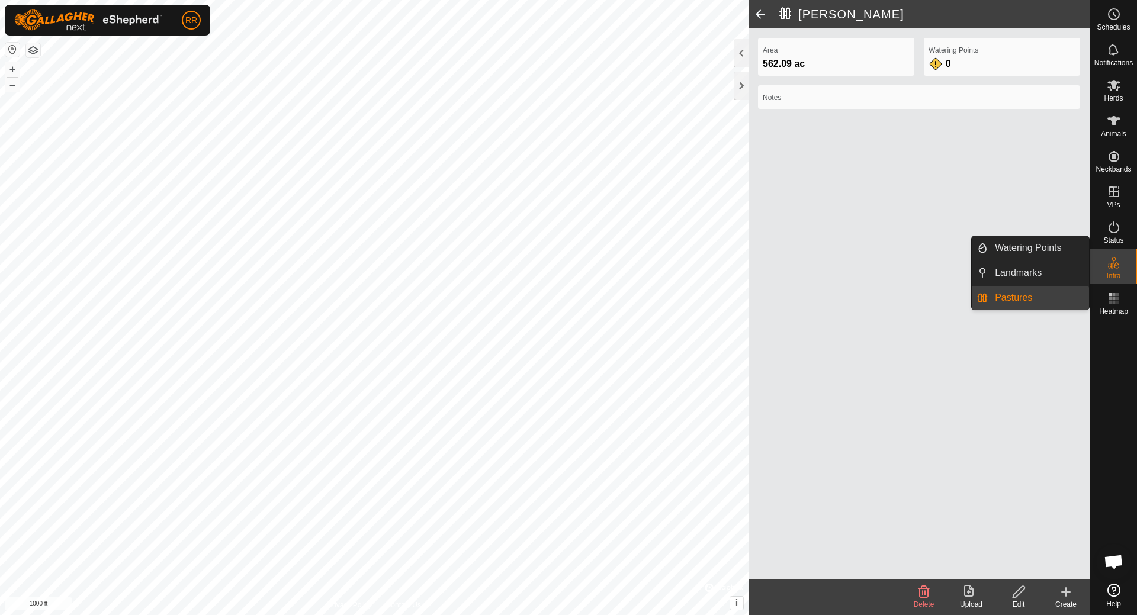
click at [1120, 263] on icon at bounding box center [1113, 263] width 14 height 14
click at [1036, 300] on link "Pastures" at bounding box center [1037, 298] width 101 height 24
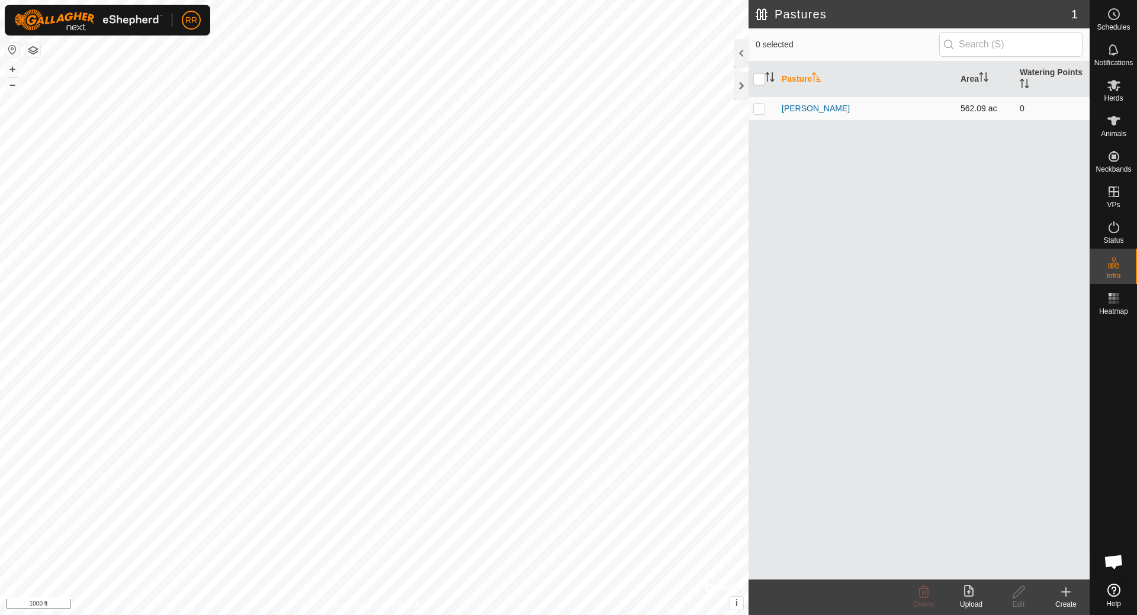
click at [759, 108] on p-checkbox at bounding box center [759, 108] width 12 height 9
checkbox input "true"
click at [933, 594] on delete-svg-icon at bounding box center [923, 592] width 47 height 14
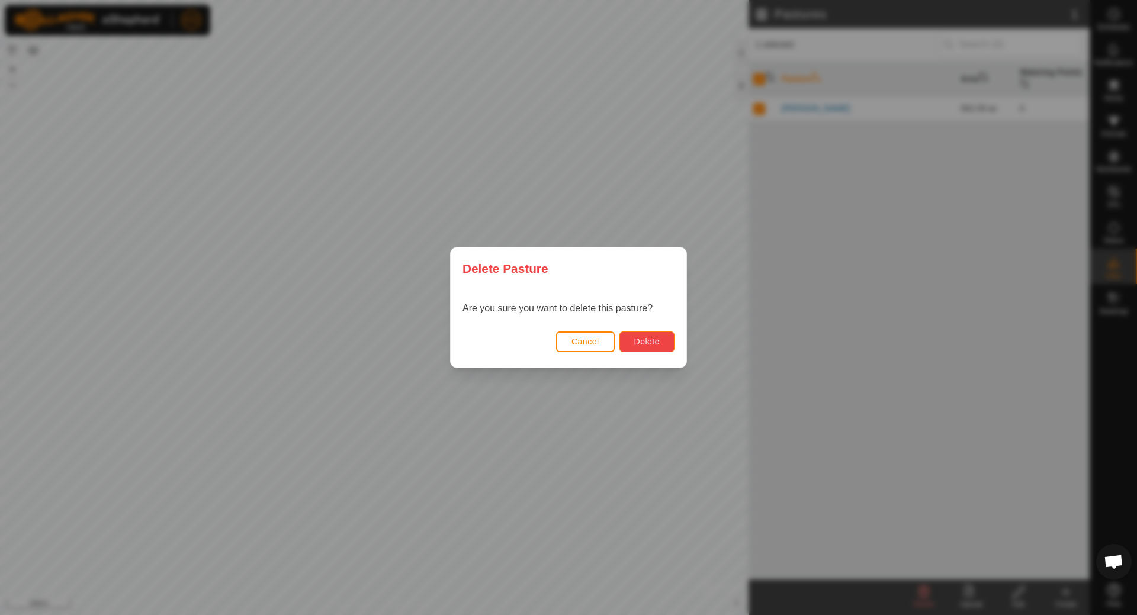
click at [658, 336] on button "Delete" at bounding box center [646, 341] width 55 height 21
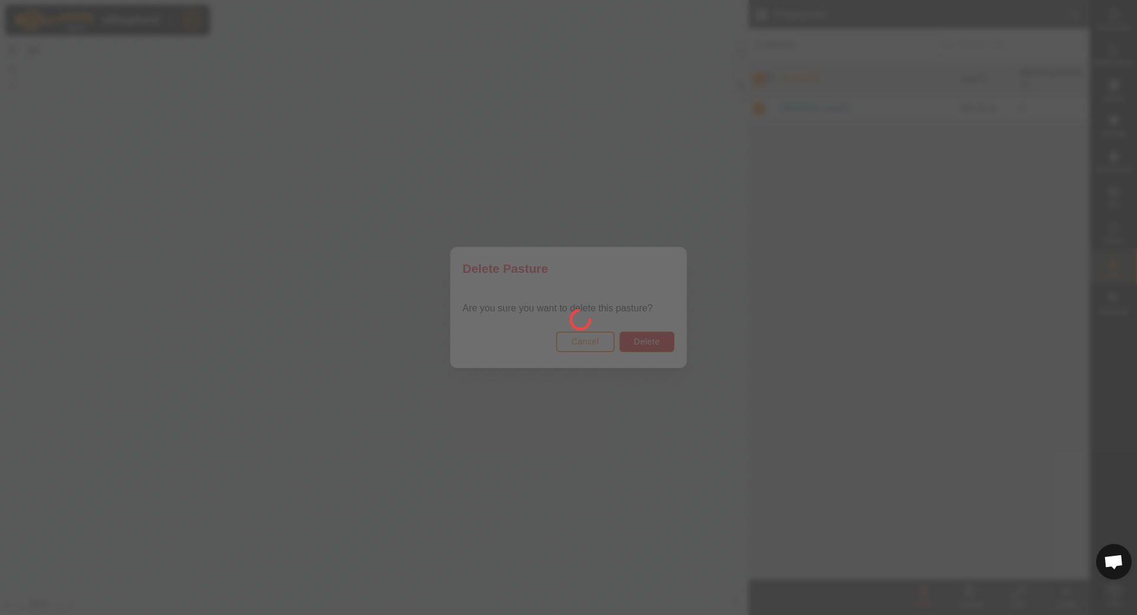
checkbox input "false"
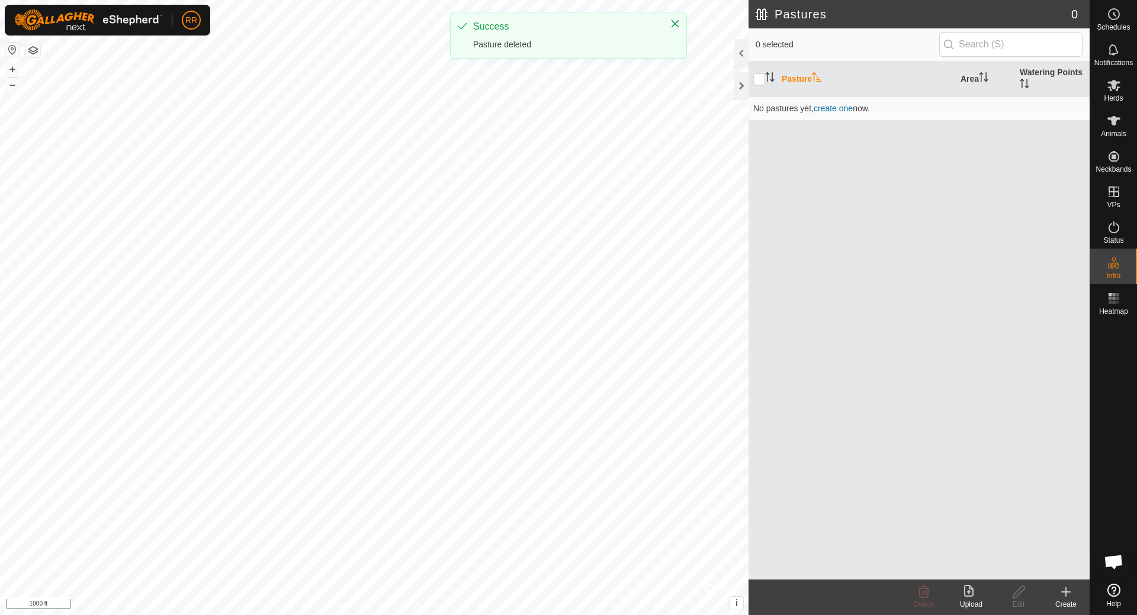
click at [1066, 597] on icon at bounding box center [1065, 592] width 14 height 14
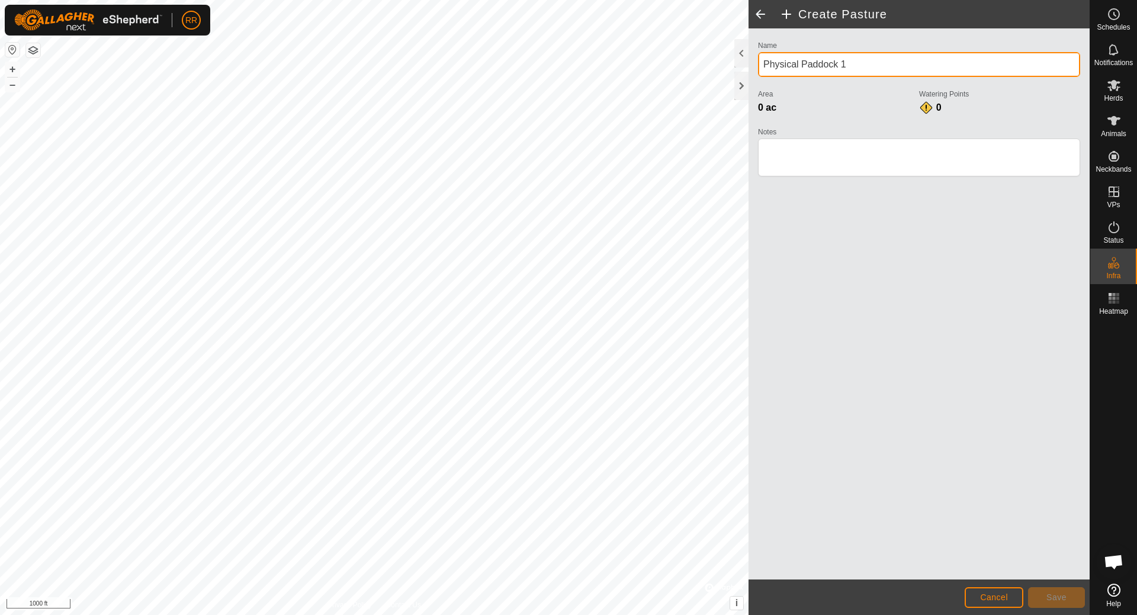
drag, startPoint x: 848, startPoint y: 64, endPoint x: 739, endPoint y: 70, distance: 109.7
click at [748, 70] on div "Create Pasture Name Physical Paddock 1 Area 0 ac Watering Points 0 Notes Cancel…" at bounding box center [918, 307] width 341 height 615
type input "14-21-28Pasture"
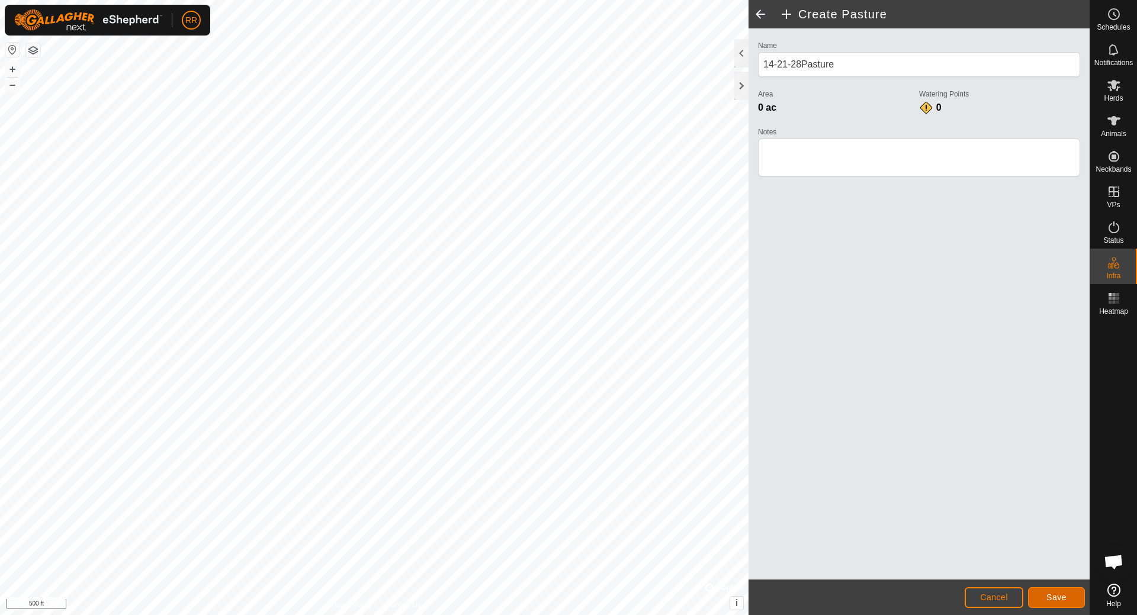
click at [1061, 597] on span "Save" at bounding box center [1056, 597] width 20 height 9
